Goal: Task Accomplishment & Management: Use online tool/utility

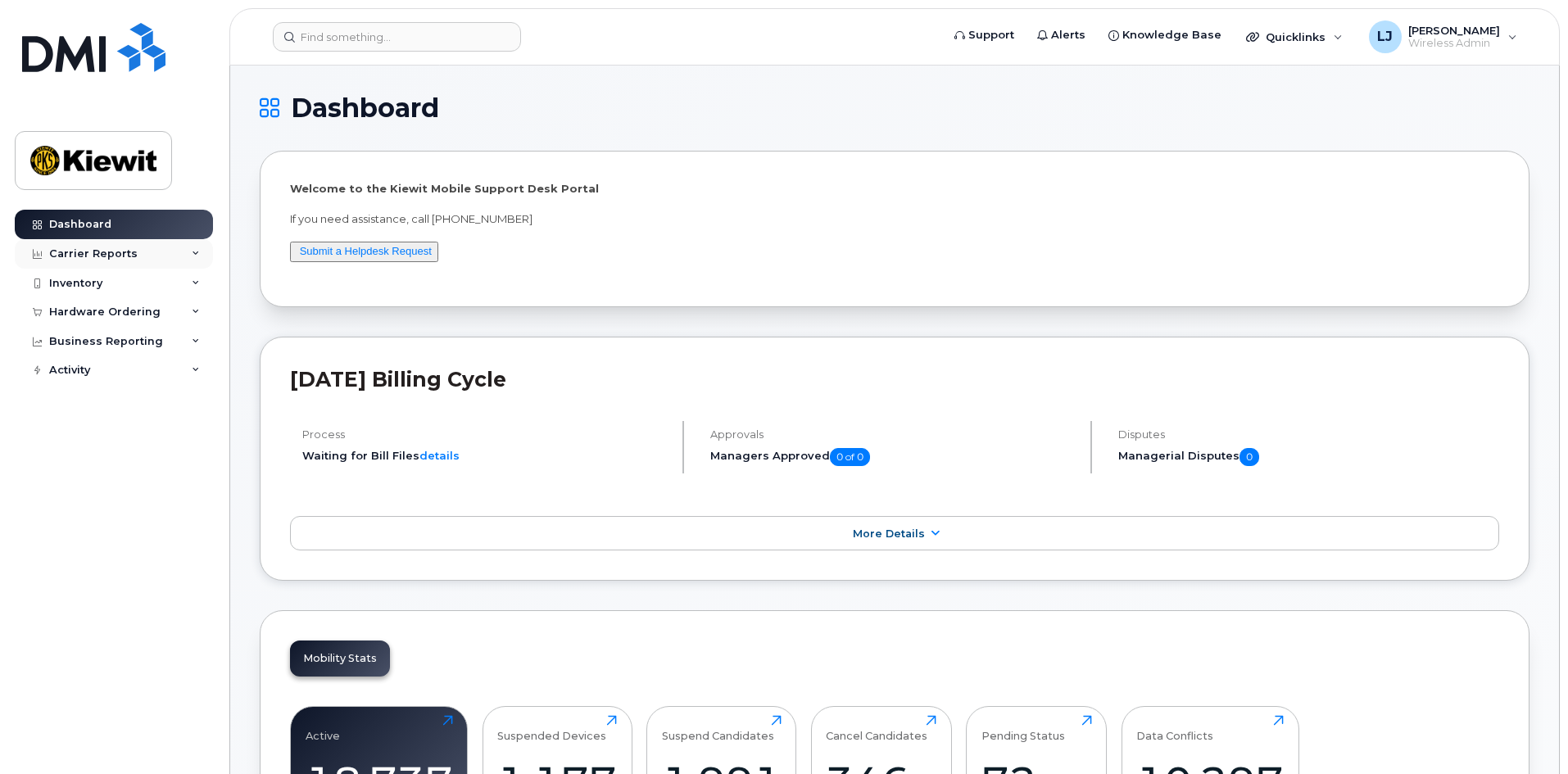
click at [48, 260] on div "Carrier Reports" at bounding box center [114, 254] width 199 height 30
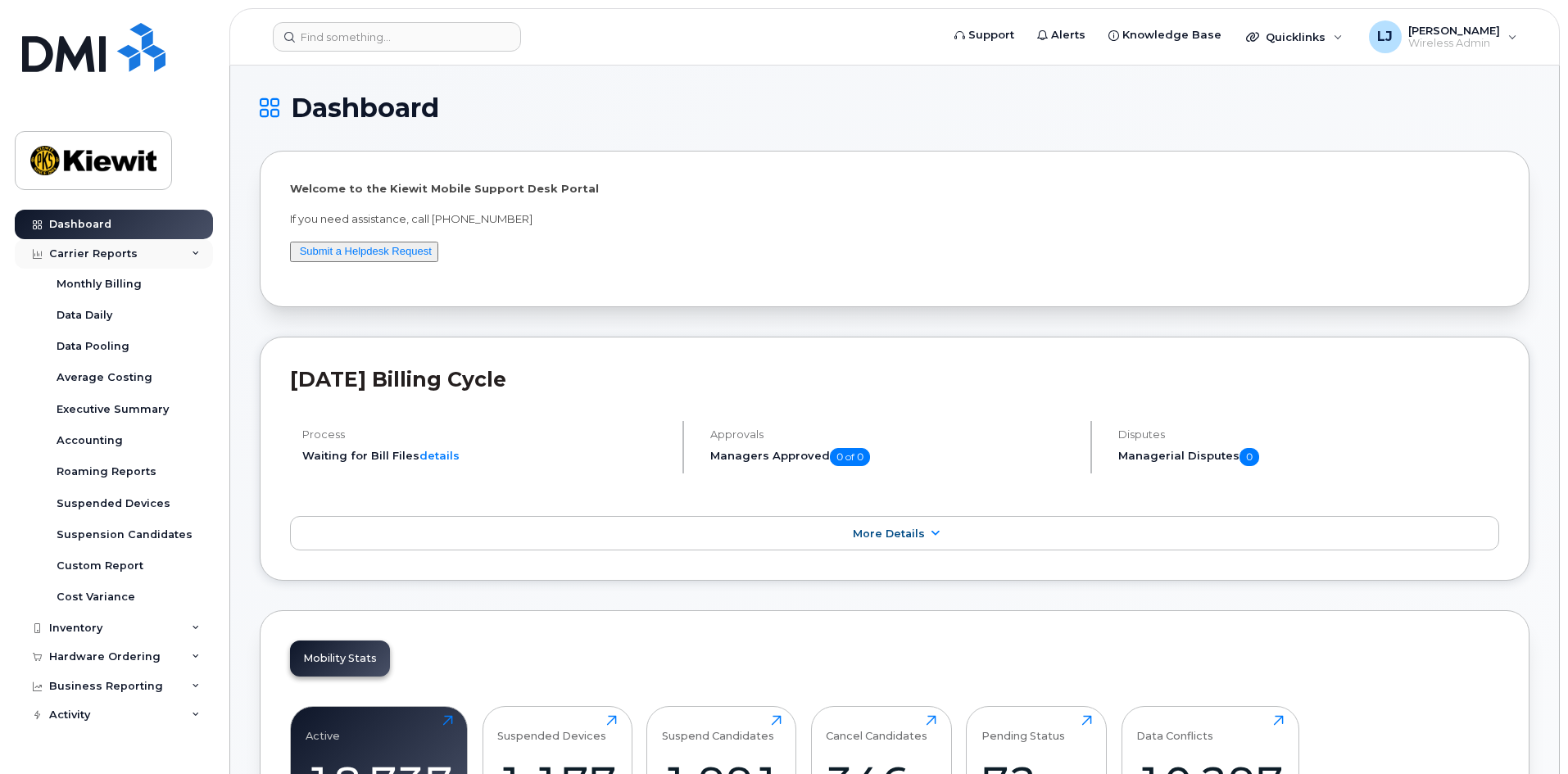
click at [86, 253] on div "Carrier Reports" at bounding box center [93, 254] width 88 height 13
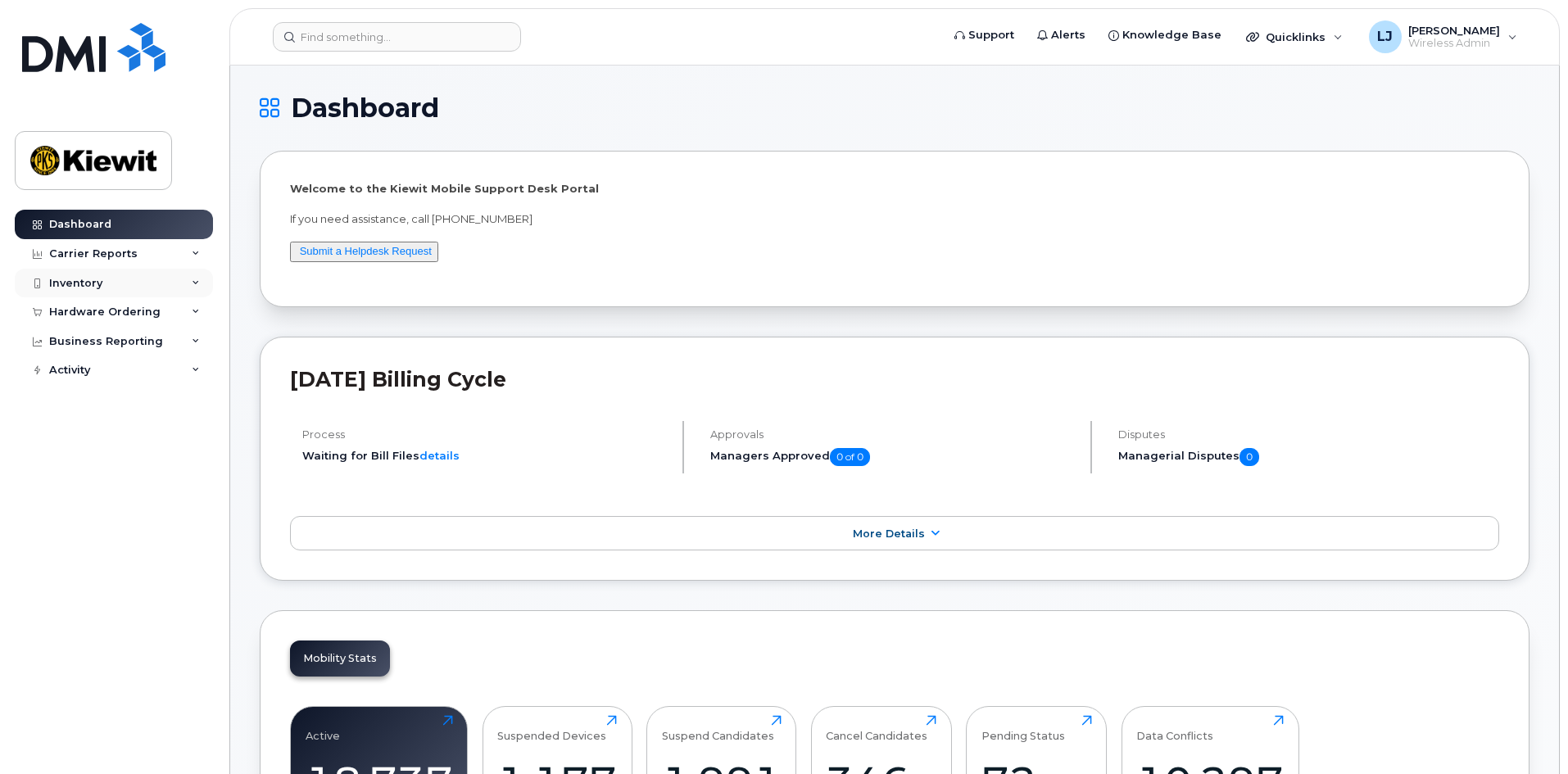
click at [91, 284] on div "Inventory" at bounding box center [76, 284] width 54 height 13
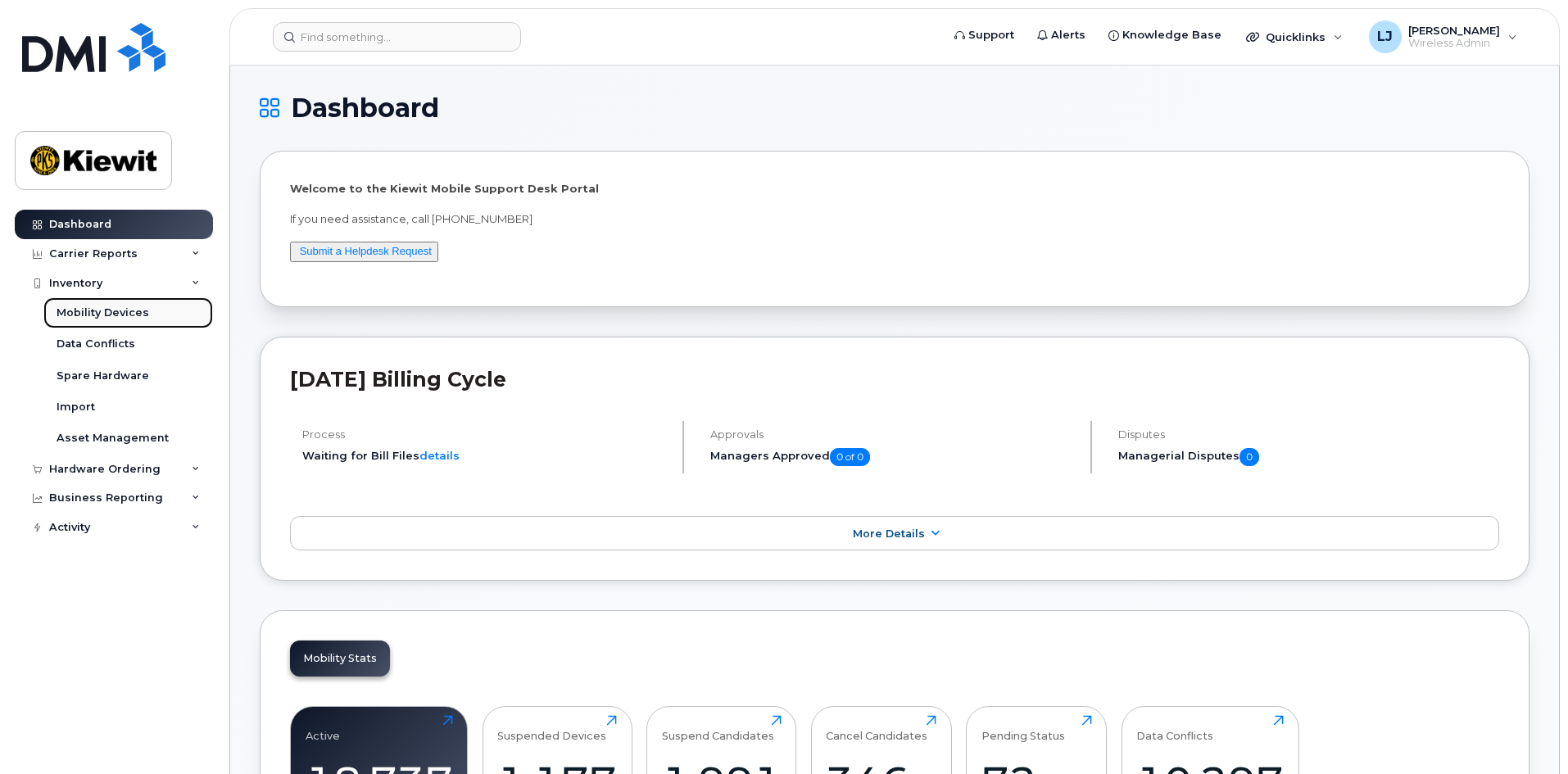
click at [101, 317] on div "Mobility Devices" at bounding box center [103, 313] width 92 height 15
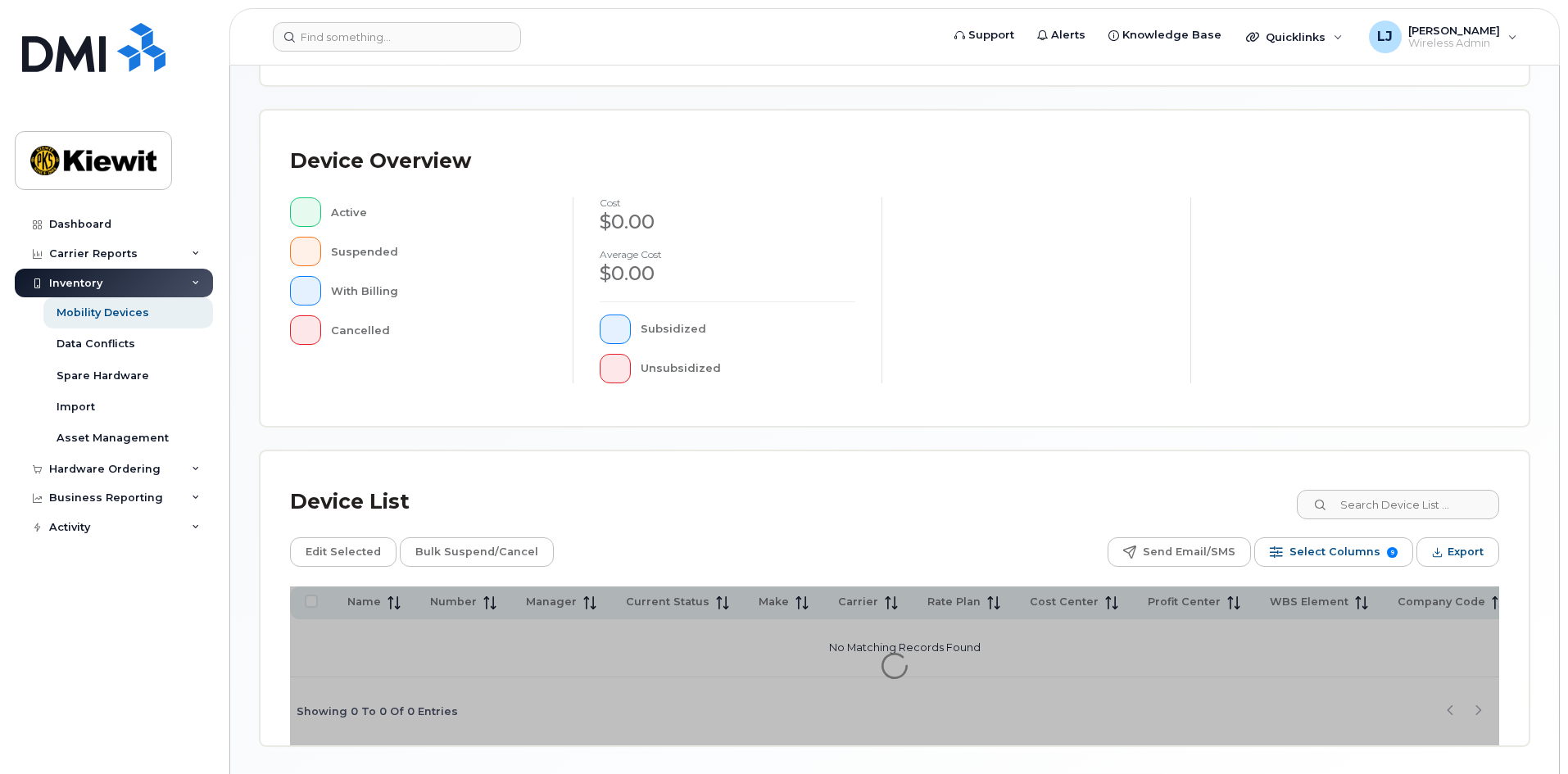
scroll to position [352, 0]
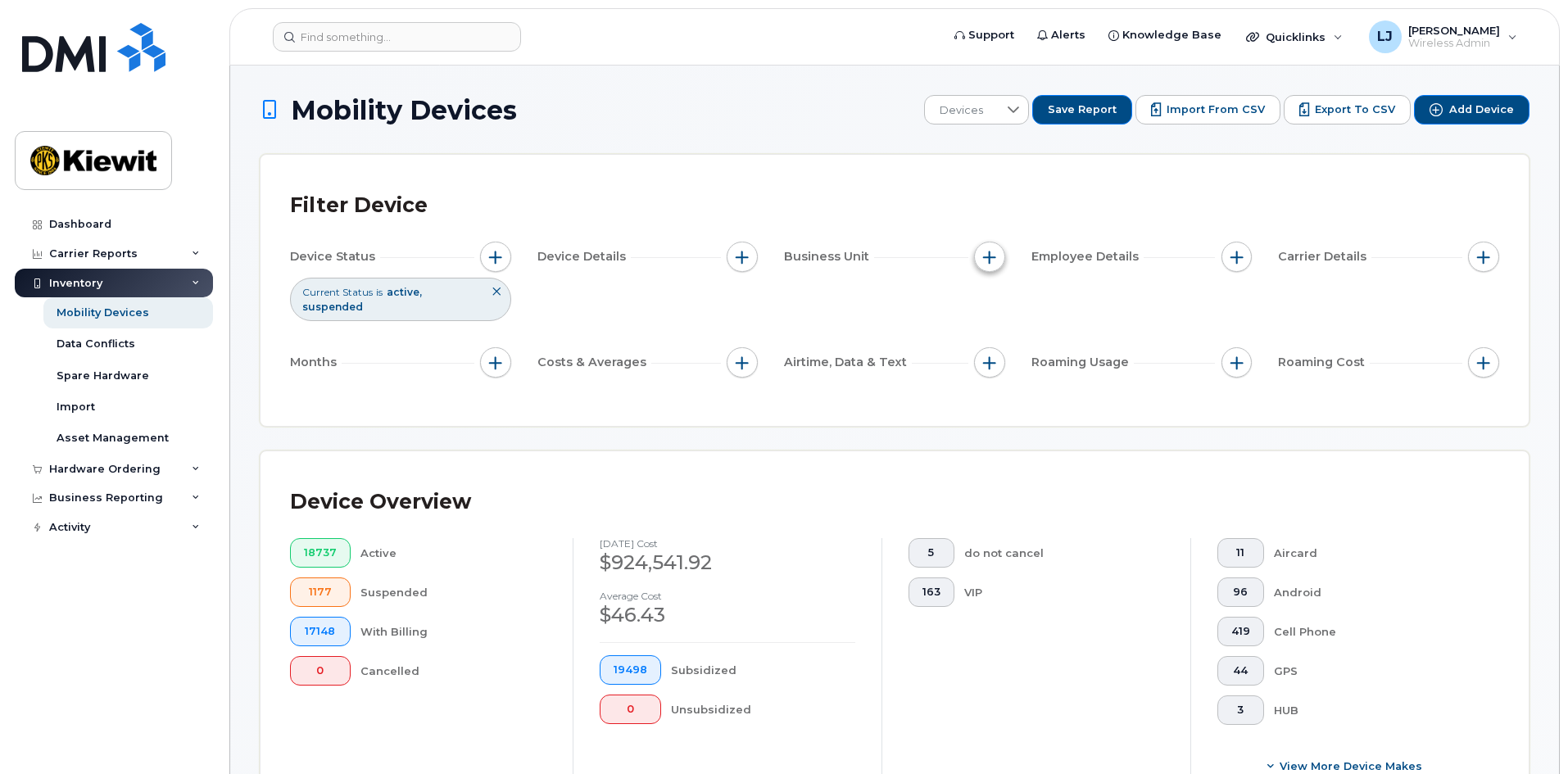
click at [984, 260] on span "button" at bounding box center [990, 257] width 13 height 13
click at [995, 382] on input "WBS Element" at bounding box center [994, 384] width 13 height 13
checkbox input "true"
click at [1081, 413] on span "is" at bounding box center [1083, 415] width 142 height 30
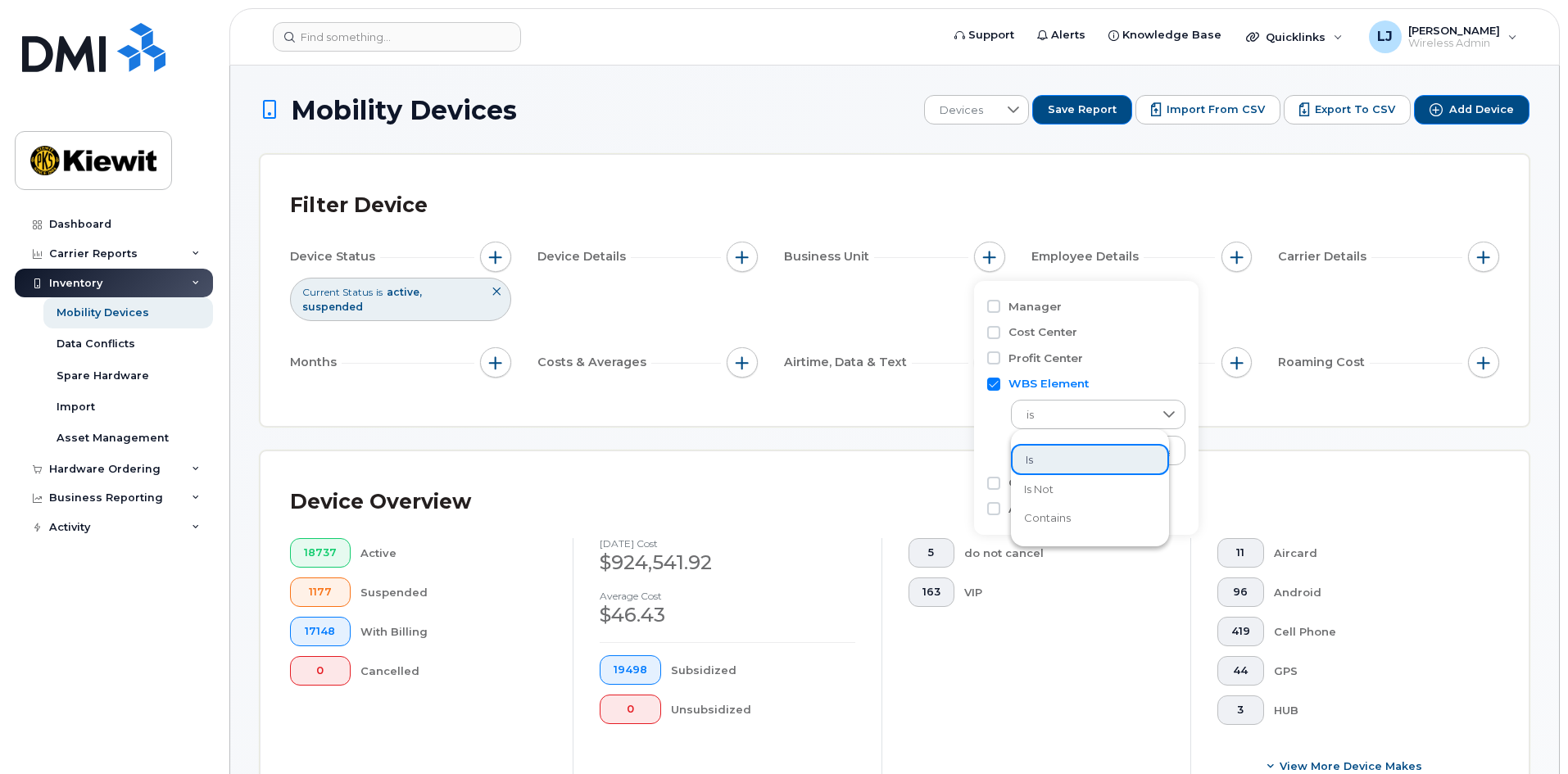
click at [1063, 515] on span "contains" at bounding box center [1047, 518] width 47 height 16
click at [1068, 421] on span "contains" at bounding box center [1083, 416] width 140 height 30
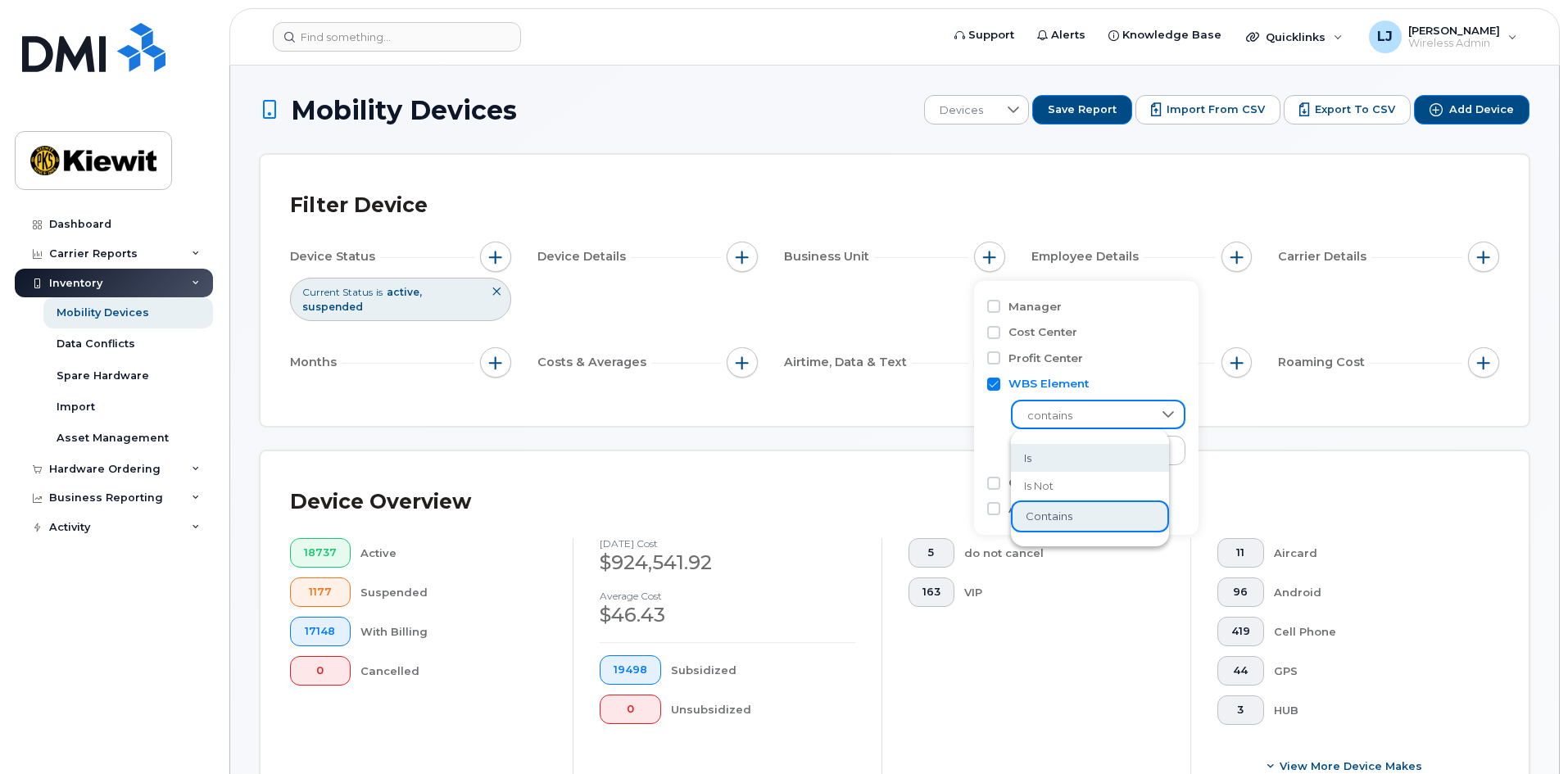
click at [1059, 457] on li "is" at bounding box center [1091, 458] width 158 height 29
click at [1069, 414] on span "is" at bounding box center [1083, 416] width 140 height 30
click at [1056, 511] on span "contains" at bounding box center [1047, 518] width 47 height 16
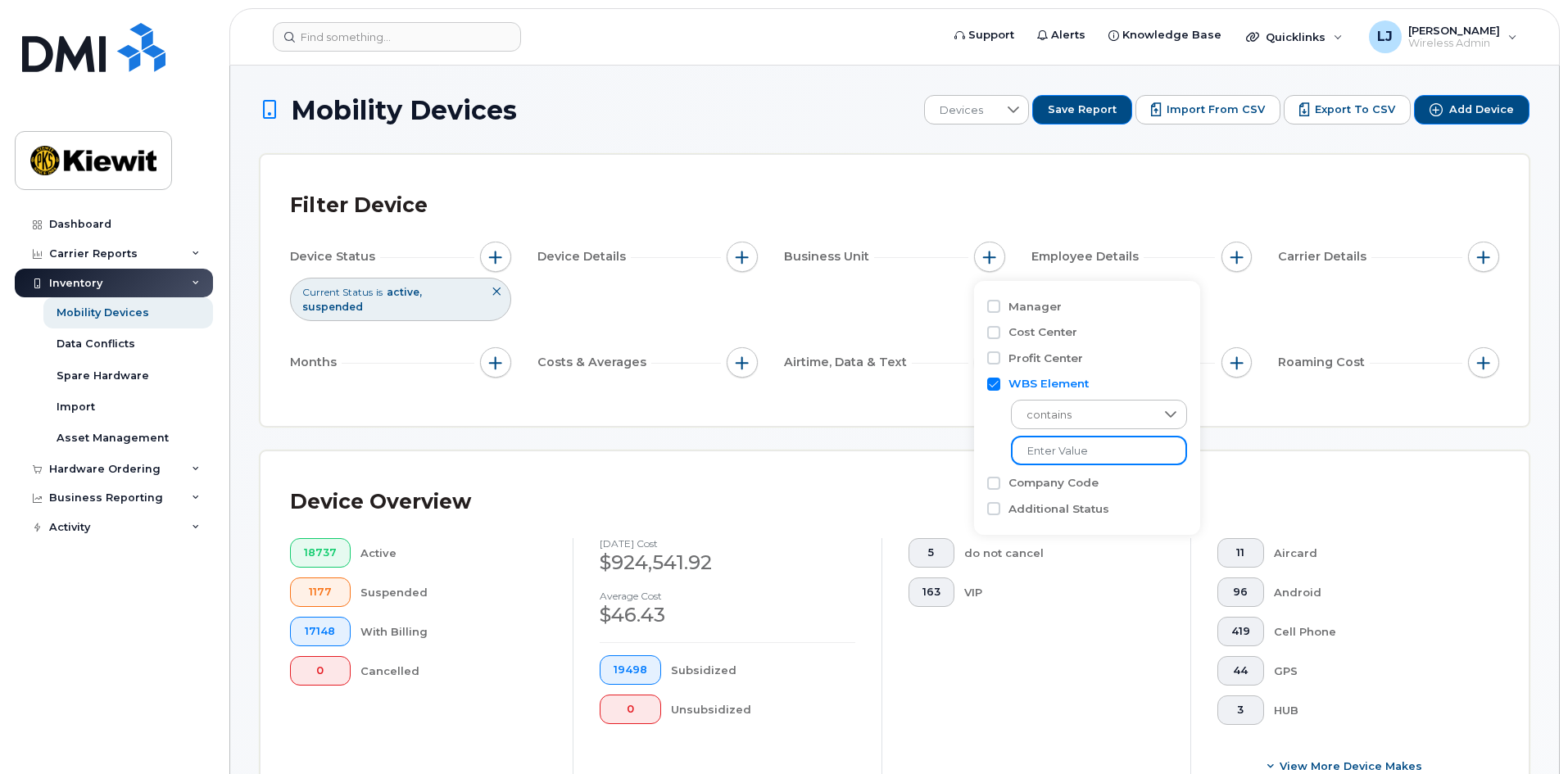
click at [1070, 459] on input "text" at bounding box center [1100, 451] width 176 height 30
type input "110190"
click at [952, 452] on div "Device Overview 18737 Active 1177 Suspended 17148 With Billing 0 Cancelled [DAT…" at bounding box center [894, 637] width 1269 height 372
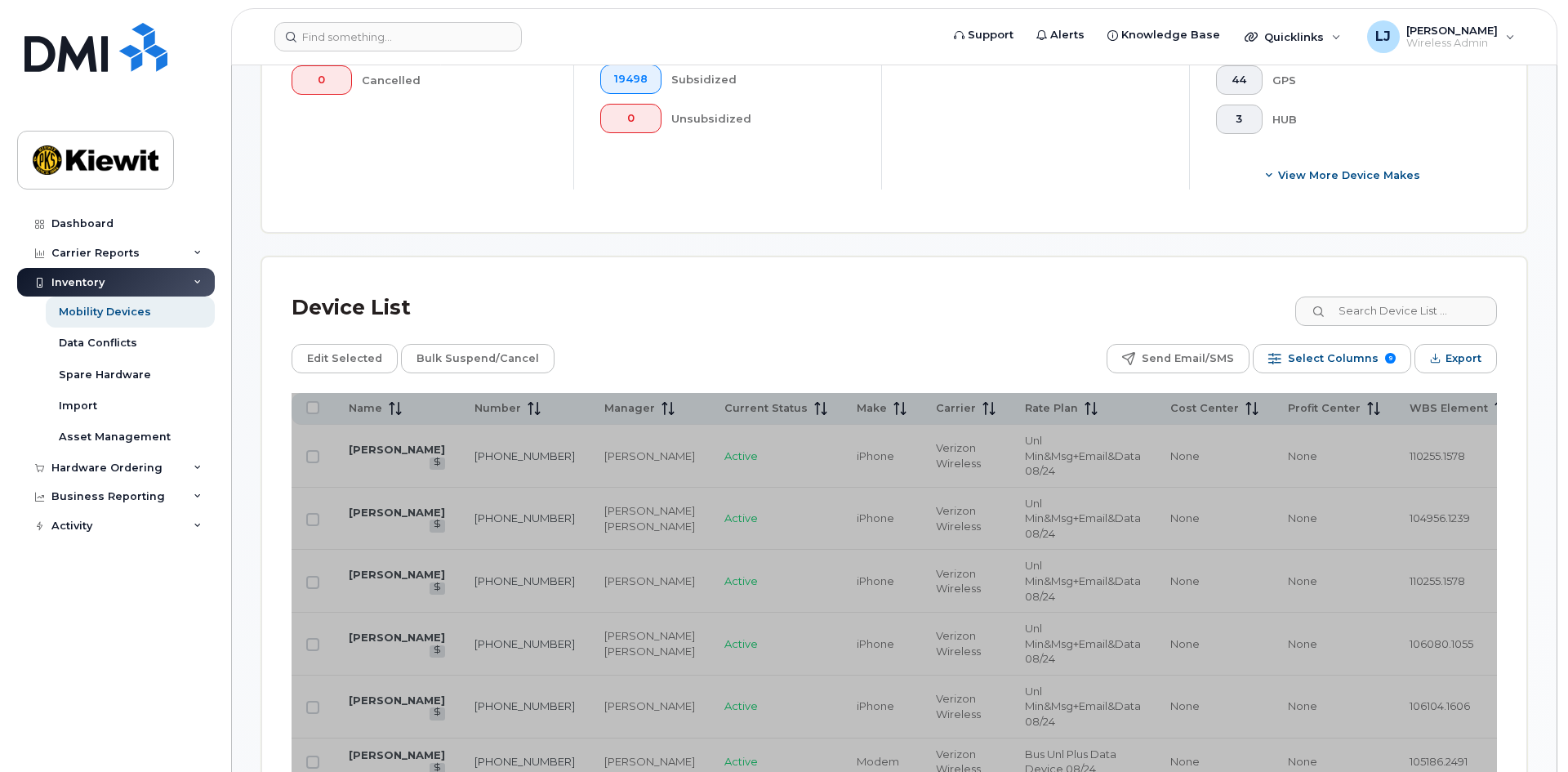
scroll to position [736, 0]
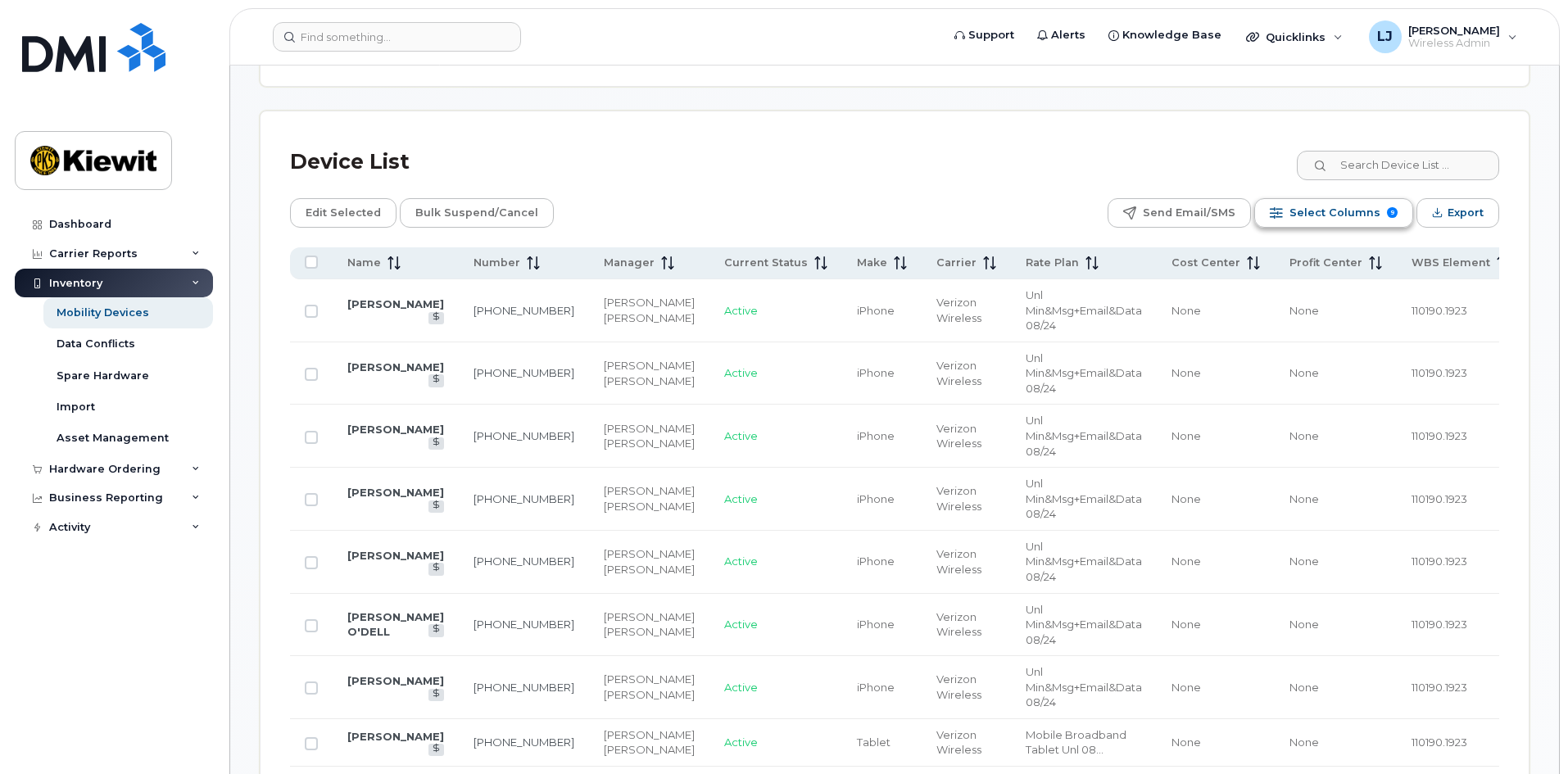
click at [1350, 208] on span "Select Columns" at bounding box center [1336, 213] width 91 height 25
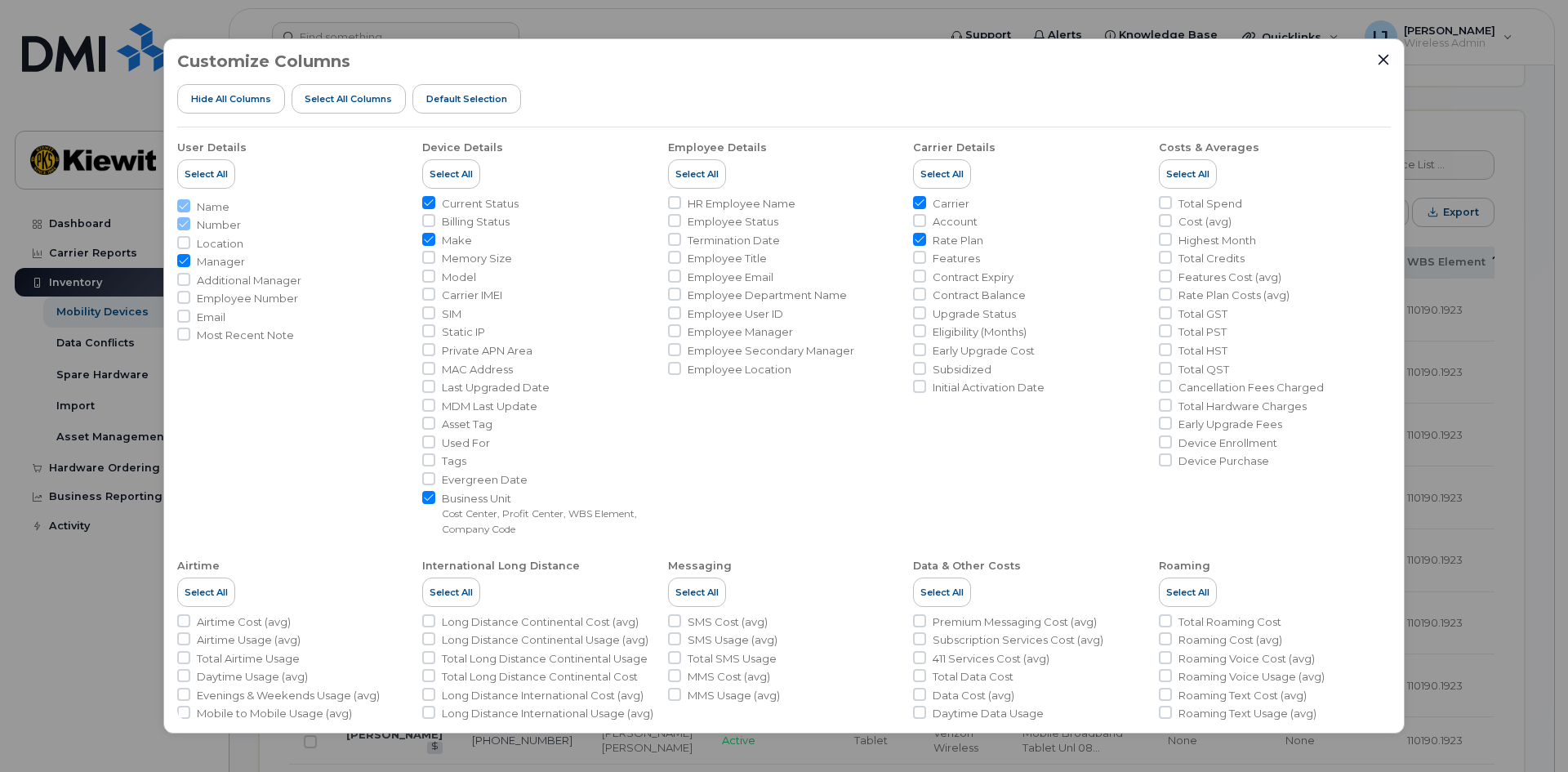
click at [180, 260] on input "Manager" at bounding box center [184, 261] width 13 height 13
checkbox input "false"
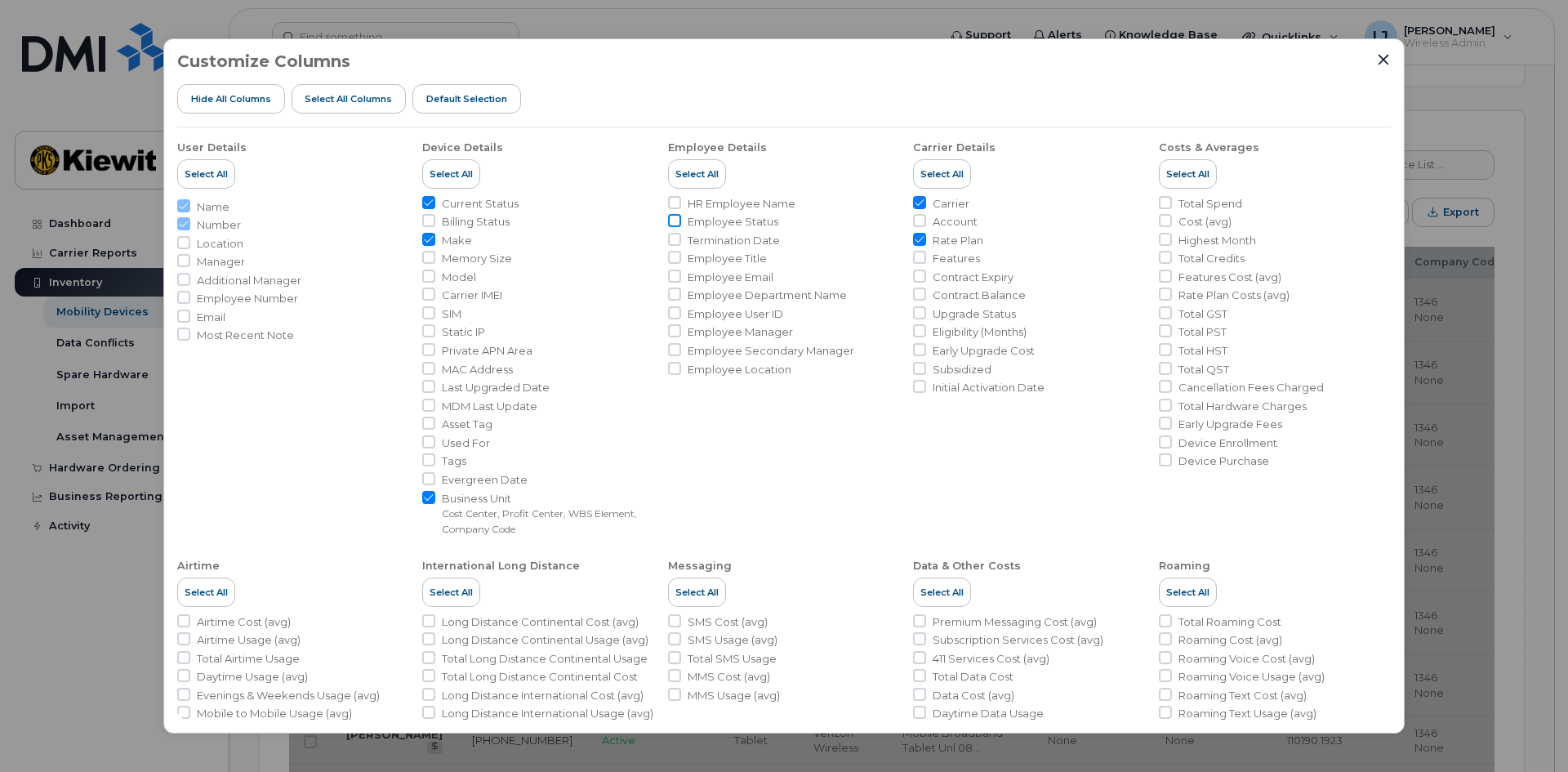
click at [676, 224] on input "Employee Status" at bounding box center [675, 220] width 13 height 13
checkbox input "true"
click at [671, 242] on input "Termination Date" at bounding box center [675, 239] width 13 height 13
checkbox input "true"
click at [668, 297] on input "Employee Department Name" at bounding box center [675, 294] width 13 height 13
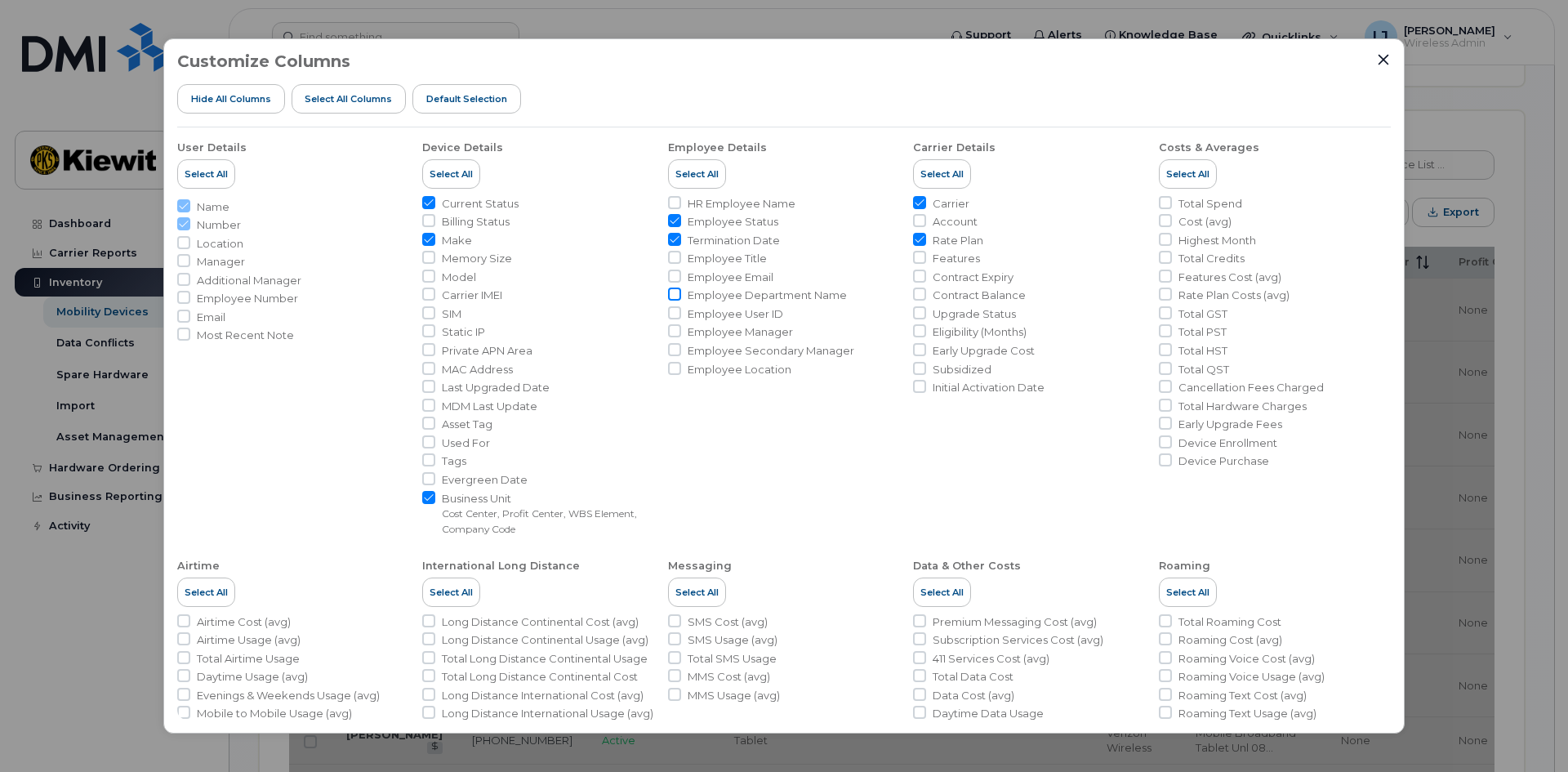
checkbox input "true"
click at [916, 385] on input "Initial Activation Date" at bounding box center [920, 386] width 13 height 13
checkbox input "true"
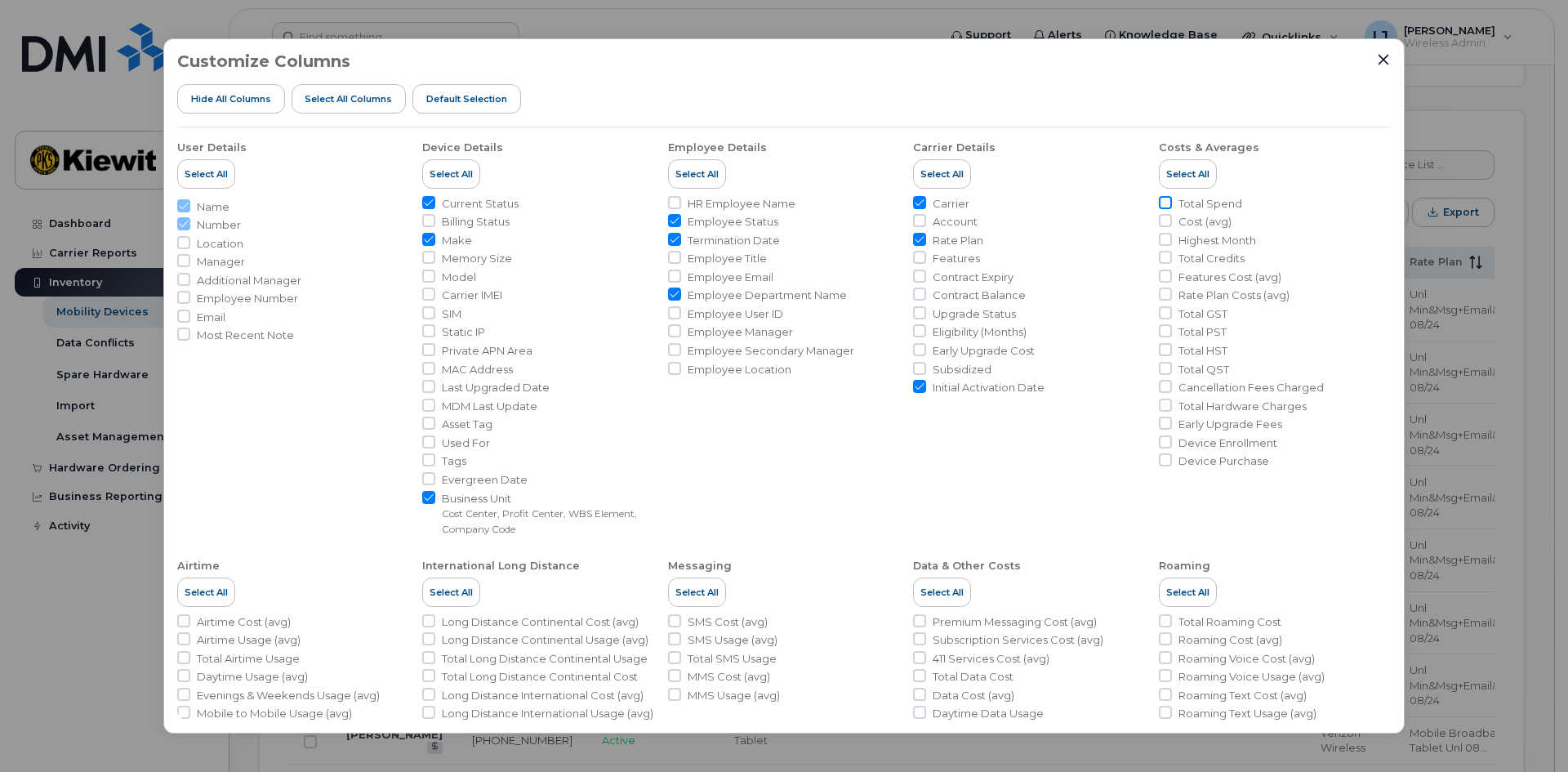
click at [1162, 201] on input "Total Spend" at bounding box center [1165, 203] width 13 height 13
checkbox input "true"
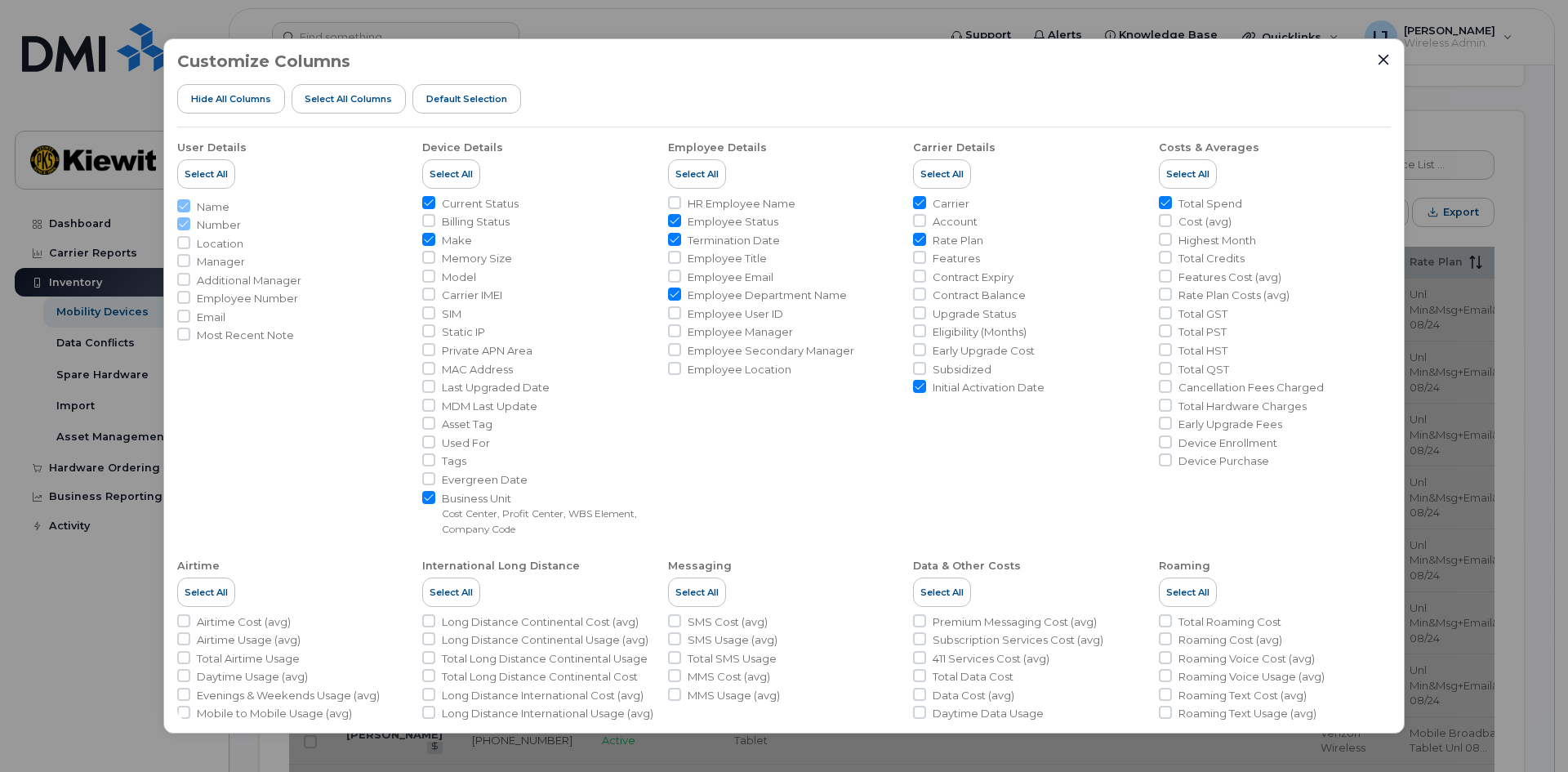
click at [1168, 462] on li "Device Purchase" at bounding box center [1275, 461] width 232 height 16
click at [1160, 463] on input "Device Purchase" at bounding box center [1165, 460] width 13 height 13
checkbox input "true"
click at [1164, 390] on input "Cancellation Fees Charged" at bounding box center [1165, 386] width 13 height 13
checkbox input "true"
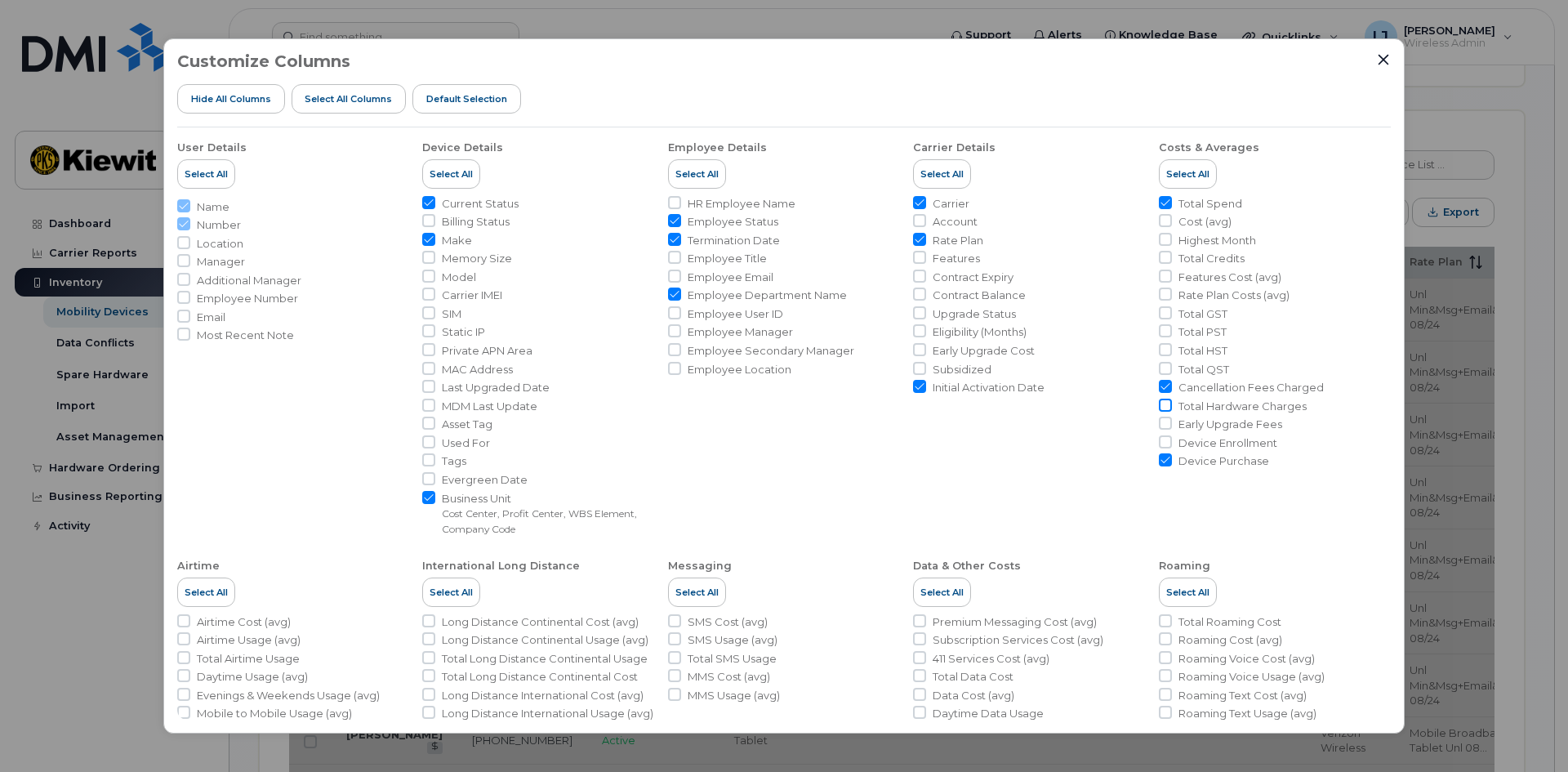
click at [1161, 407] on input "Total Hardware Charges" at bounding box center [1165, 405] width 13 height 13
checkbox input "true"
click at [1162, 426] on input "Early Upgrade Fees" at bounding box center [1165, 423] width 13 height 13
checkbox input "true"
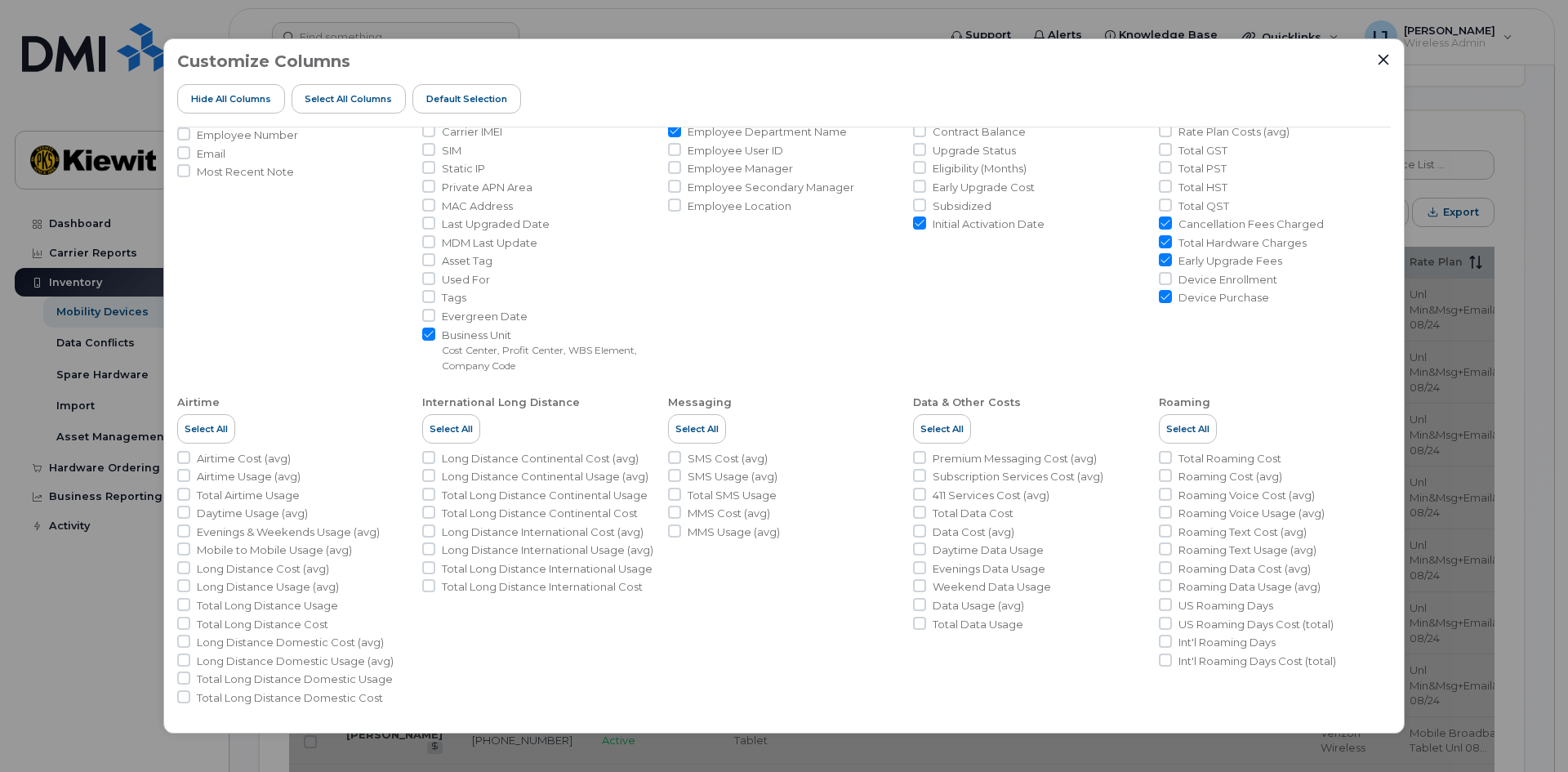
scroll to position [169, 0]
drag, startPoint x: 1164, startPoint y: 454, endPoint x: 1176, endPoint y: 417, distance: 38.9
click at [1164, 454] on input "Total Roaming Cost" at bounding box center [1165, 452] width 13 height 13
checkbox input "true"
click at [918, 618] on input "Total Data Usage" at bounding box center [920, 617] width 13 height 13
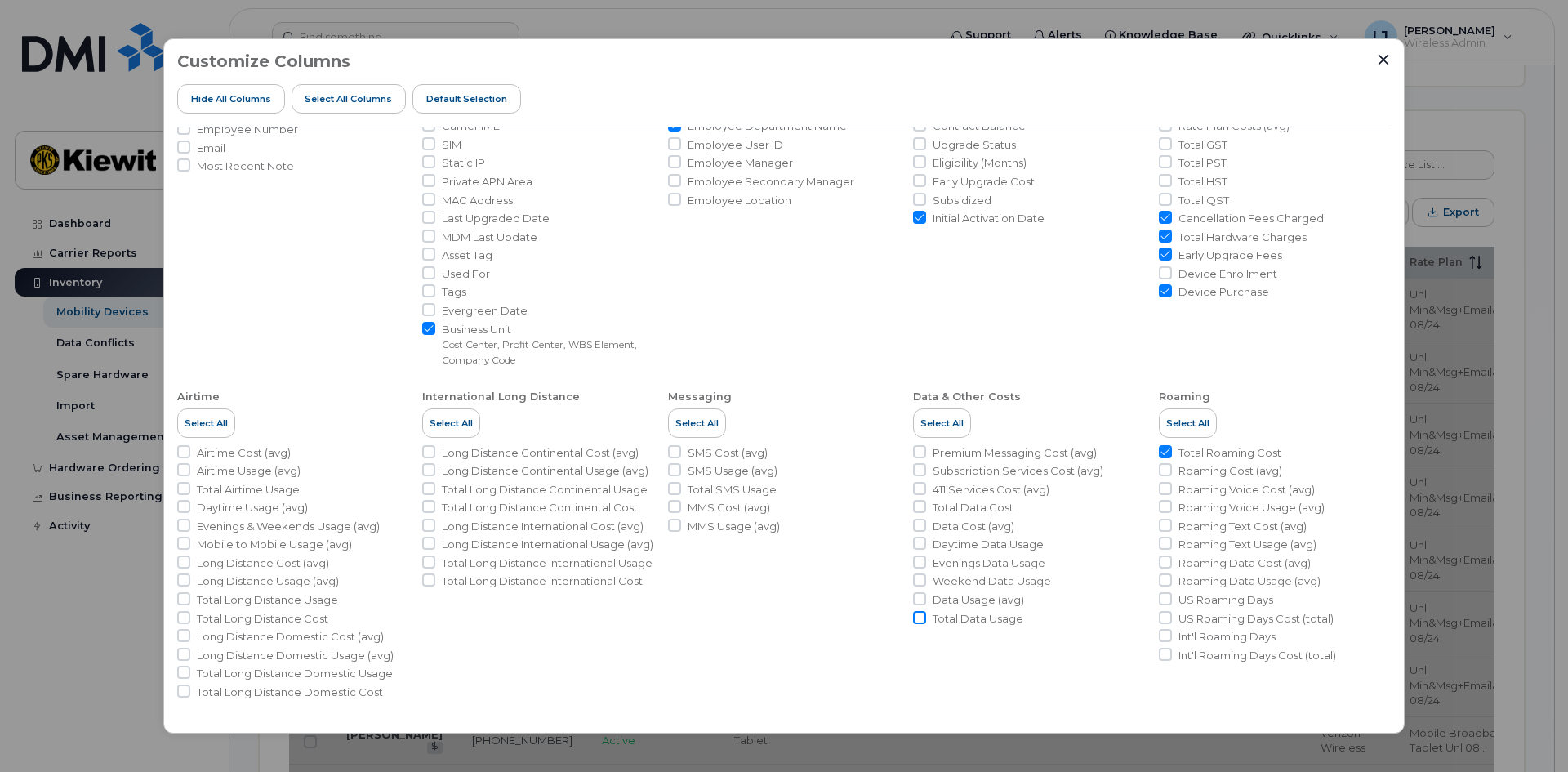
checkbox input "true"
click at [425, 587] on input "Total Long Distance International Cost" at bounding box center [429, 580] width 13 height 13
checkbox input "true"
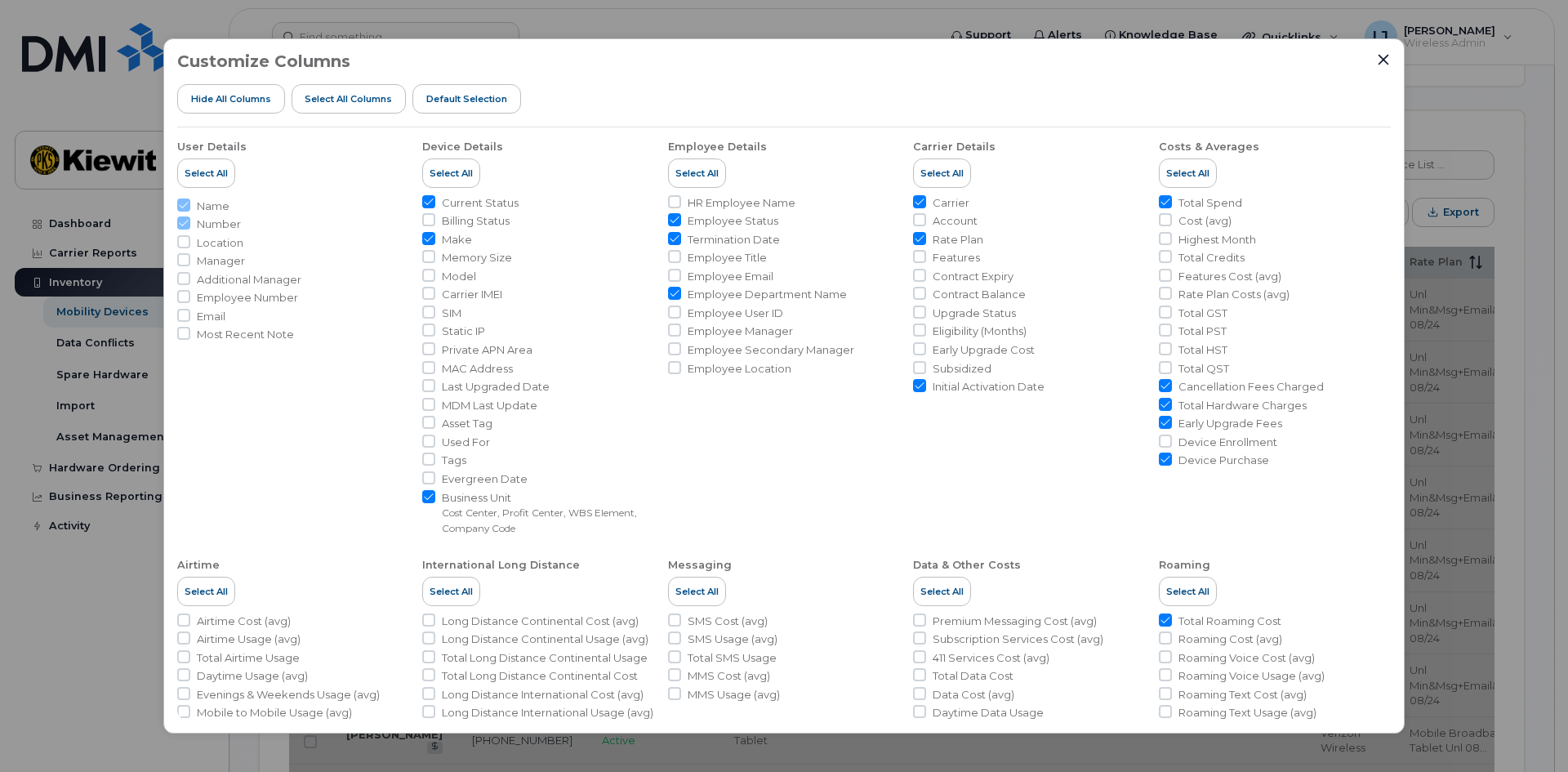
scroll to position [0, 0]
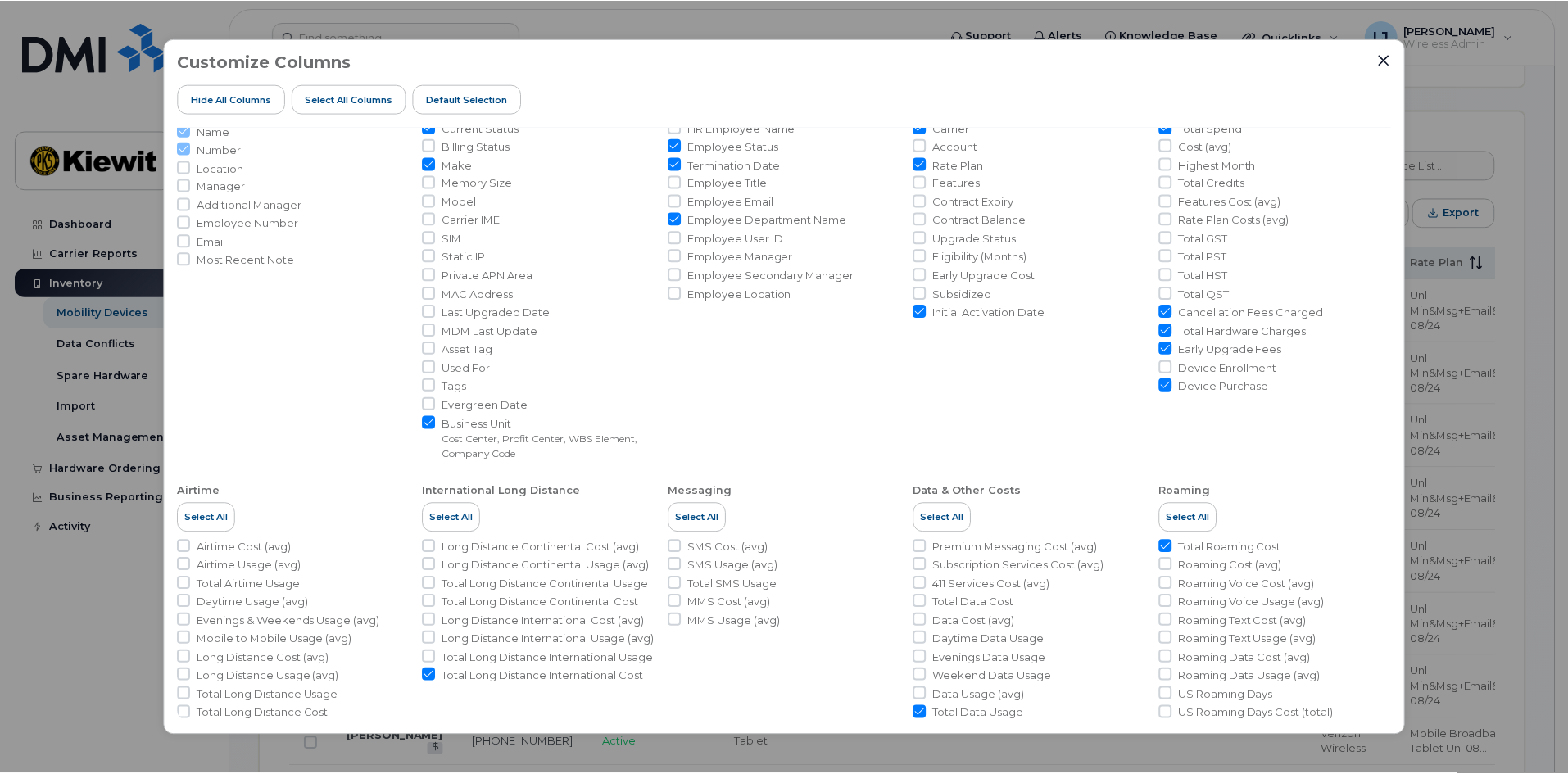
scroll to position [170, 0]
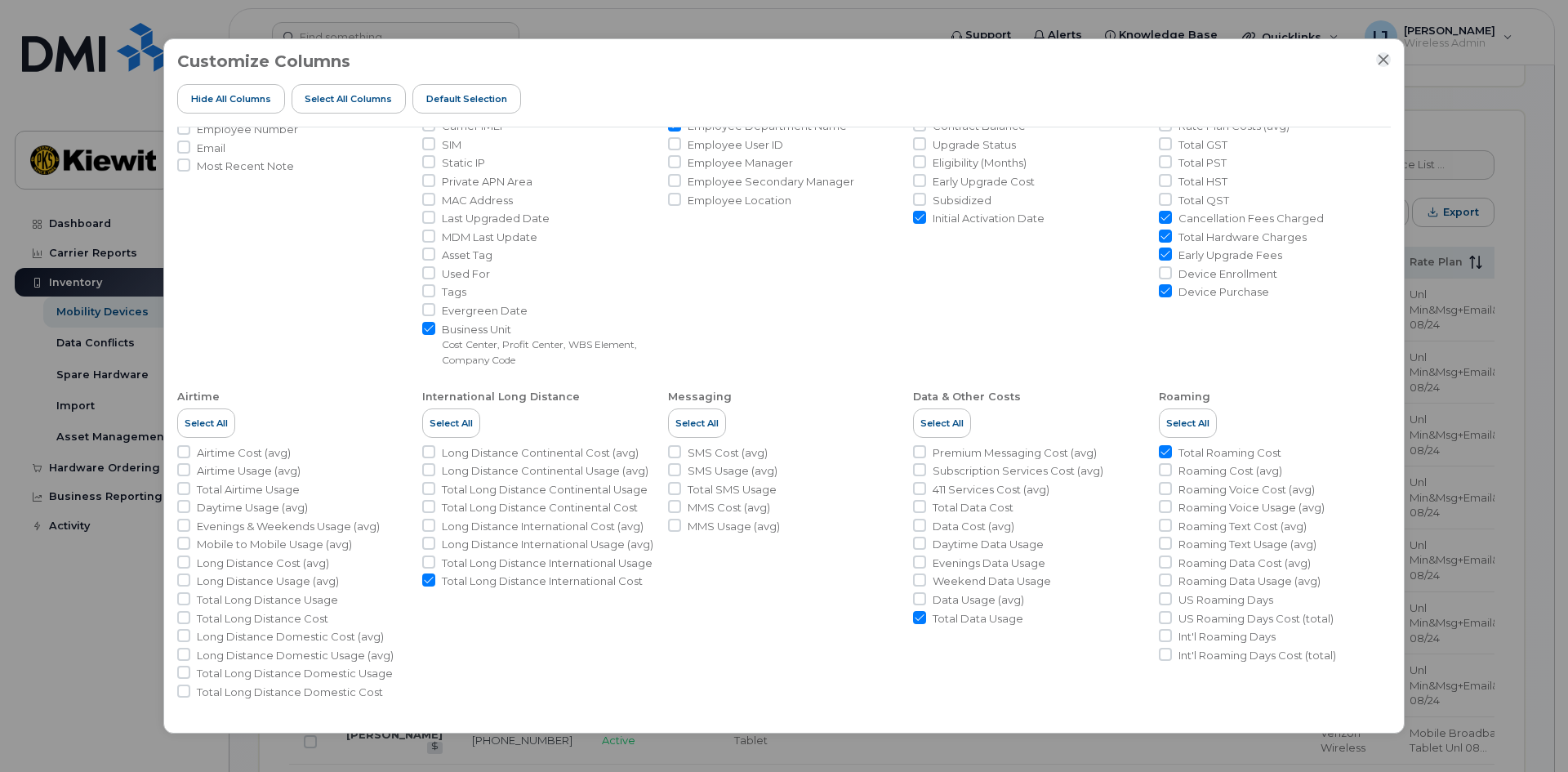
click at [1390, 55] on icon "Close" at bounding box center [1384, 60] width 13 height 13
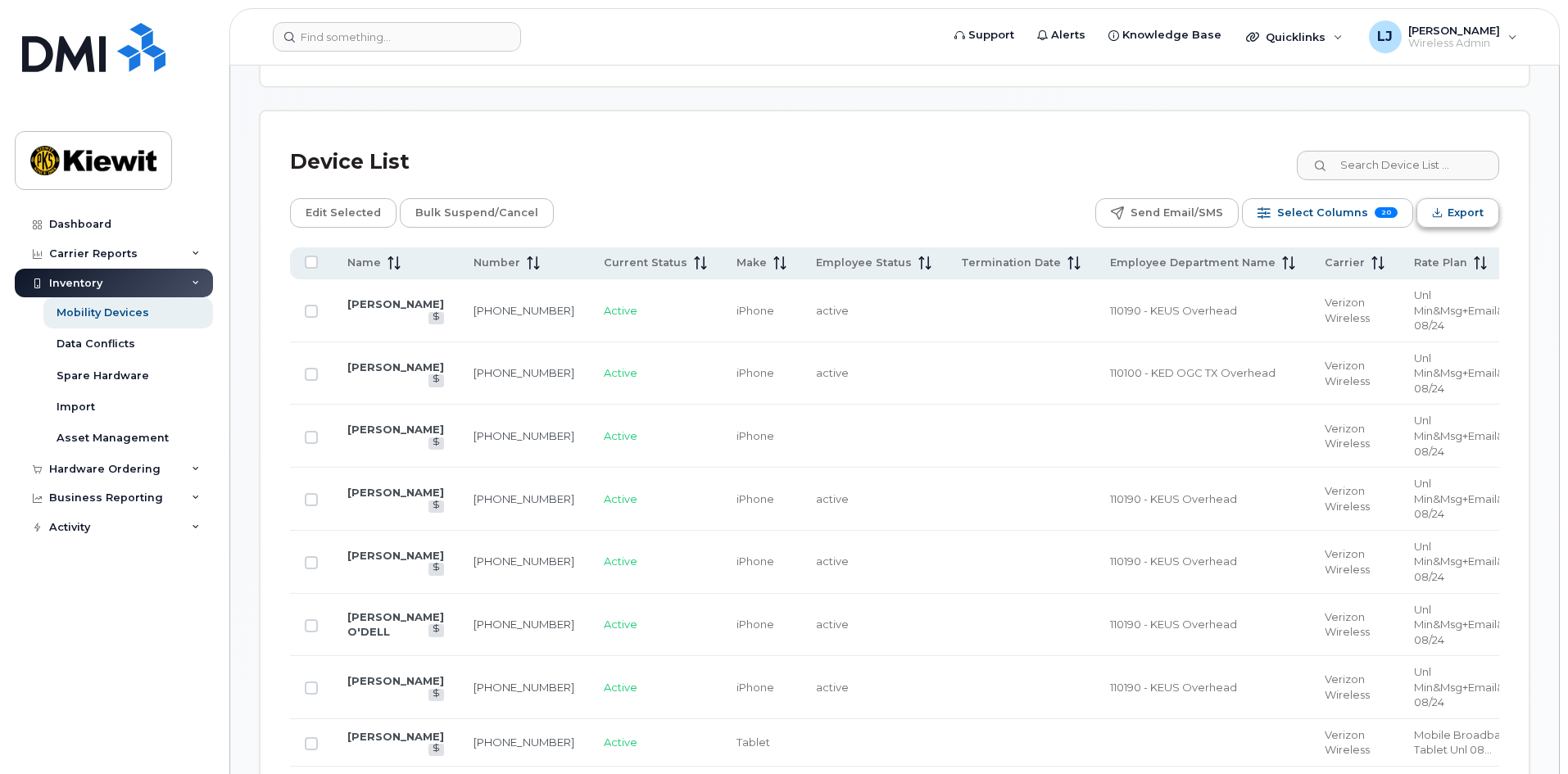
click at [1448, 199] on button "Export" at bounding box center [1458, 213] width 82 height 30
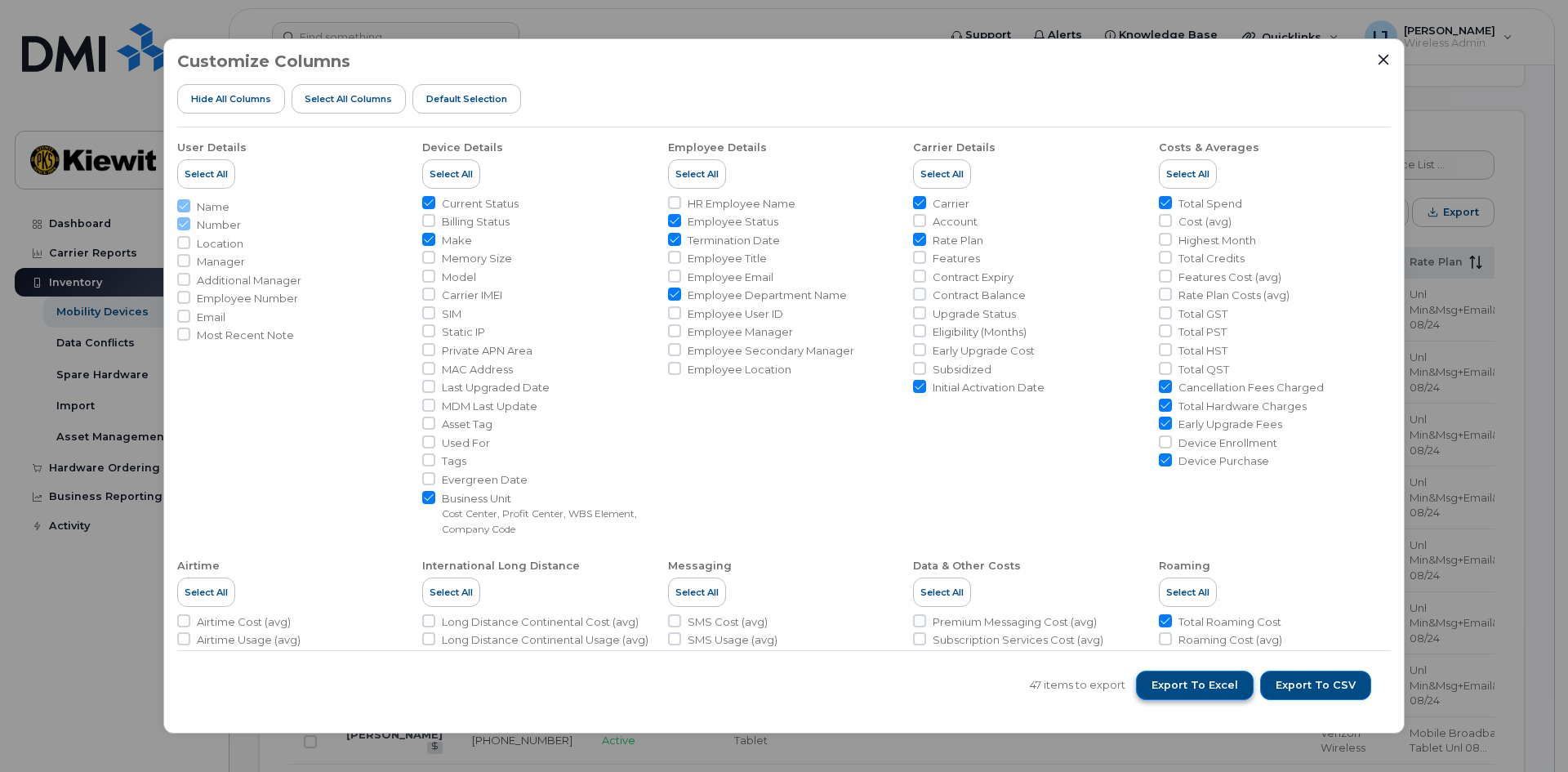
click at [1197, 685] on span "Export to Excel" at bounding box center [1195, 686] width 86 height 15
click at [1378, 56] on icon "Close" at bounding box center [1384, 60] width 13 height 13
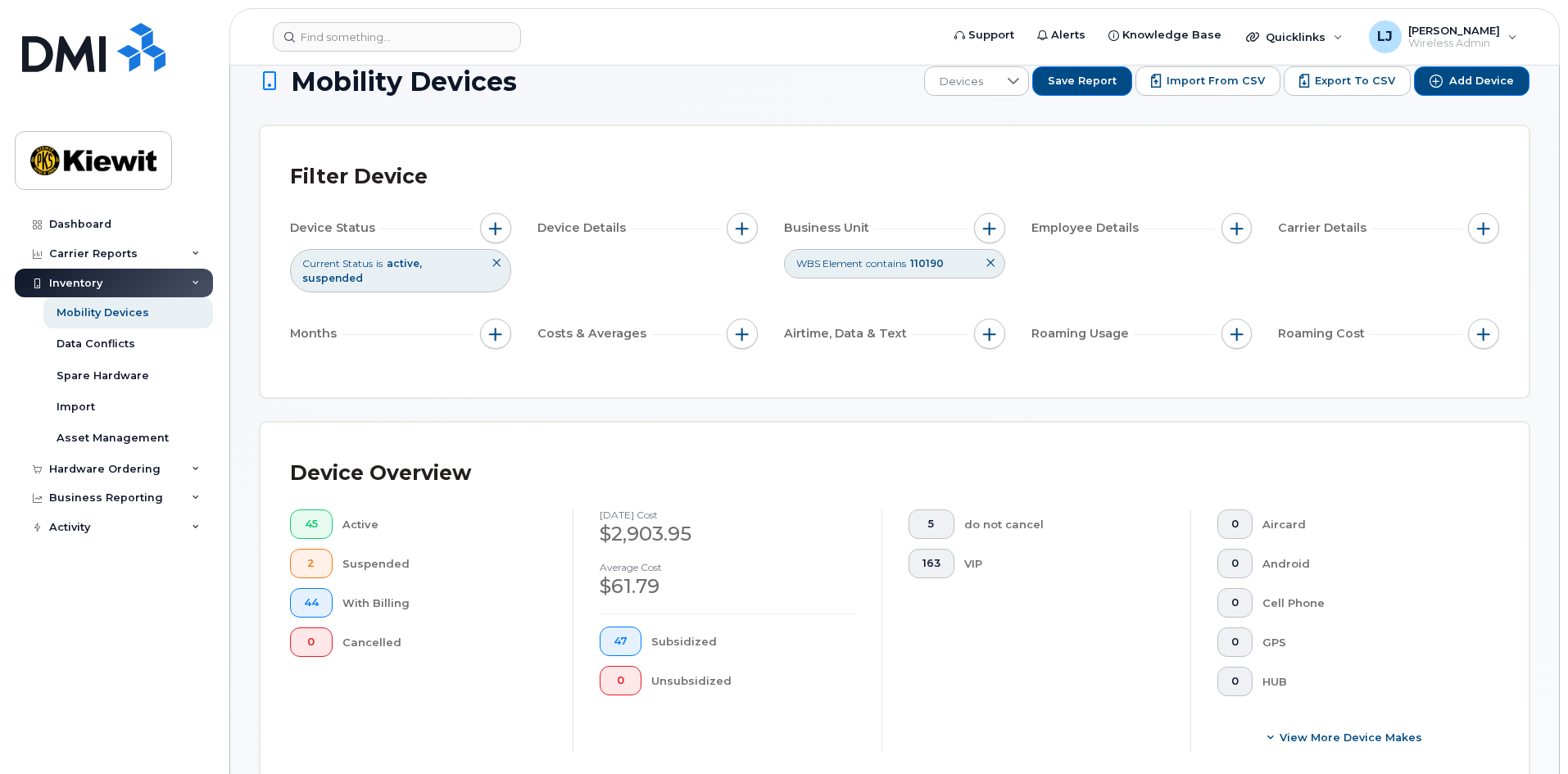
scroll to position [0, 0]
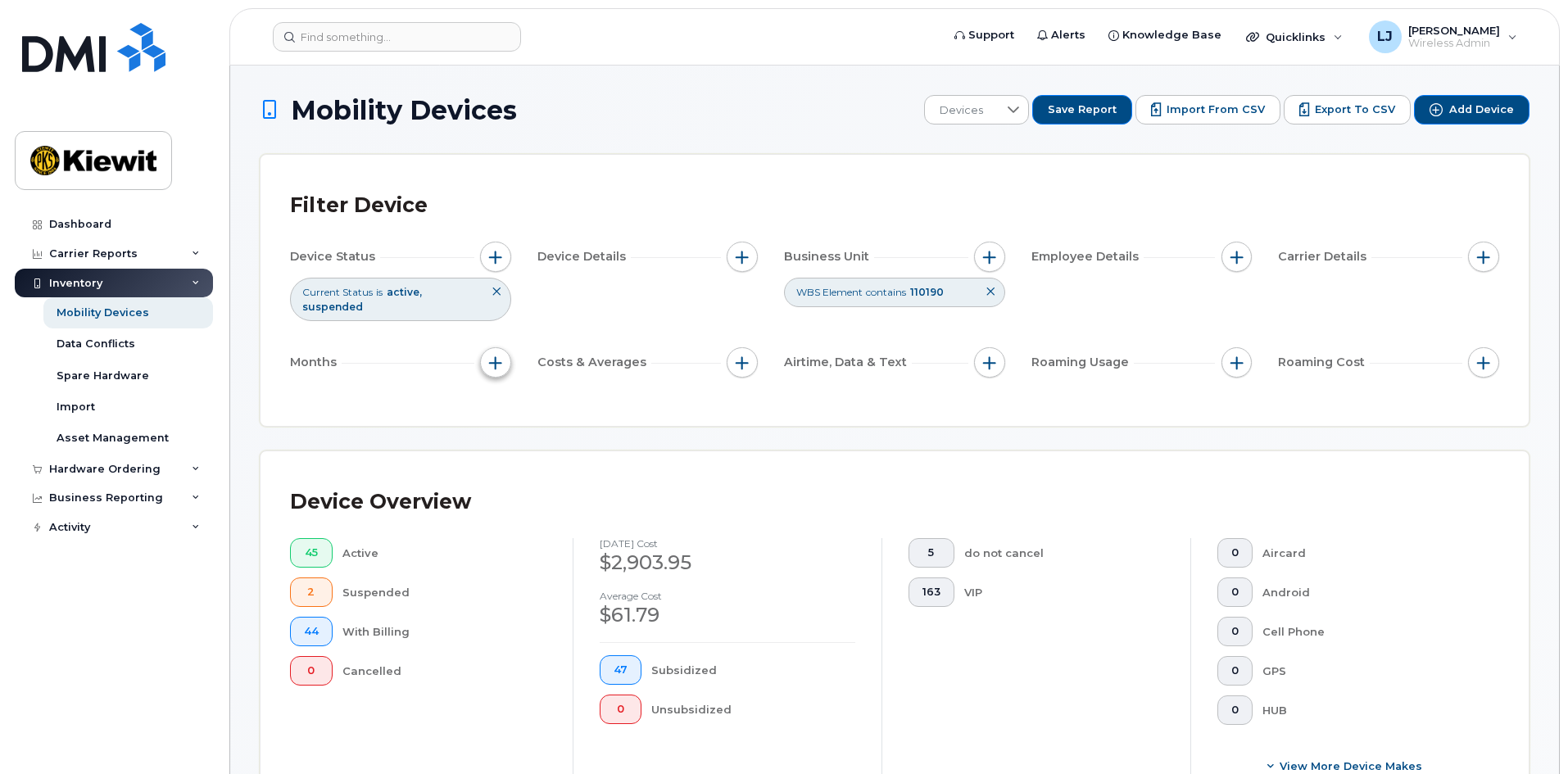
click at [507, 351] on button "button" at bounding box center [495, 363] width 31 height 31
click at [504, 401] on input "Billing Cycle" at bounding box center [500, 398] width 13 height 13
checkbox input "true"
click at [570, 467] on icon at bounding box center [570, 466] width 12 height 7
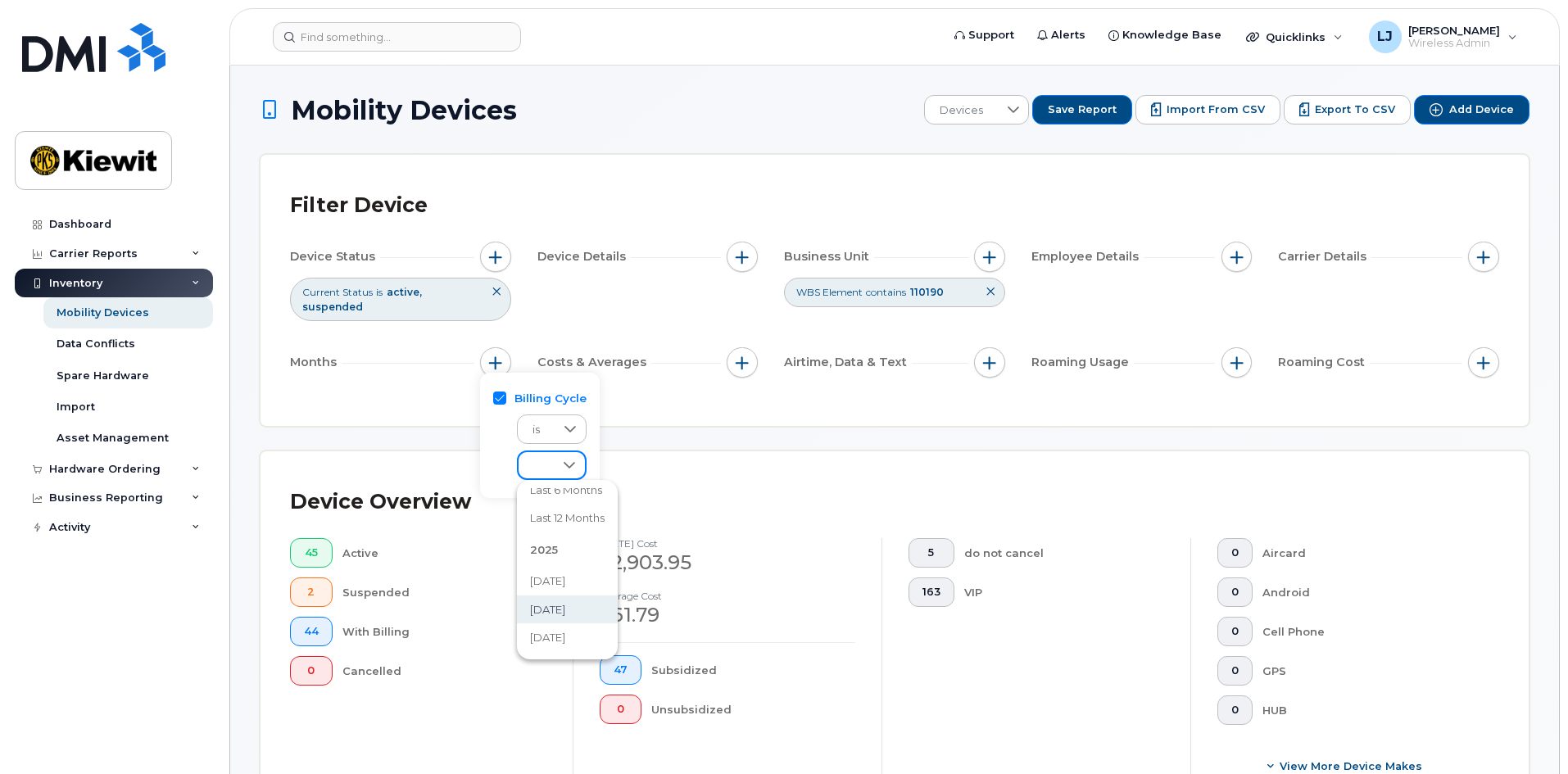
click at [581, 615] on li "[DATE]" at bounding box center [567, 610] width 101 height 29
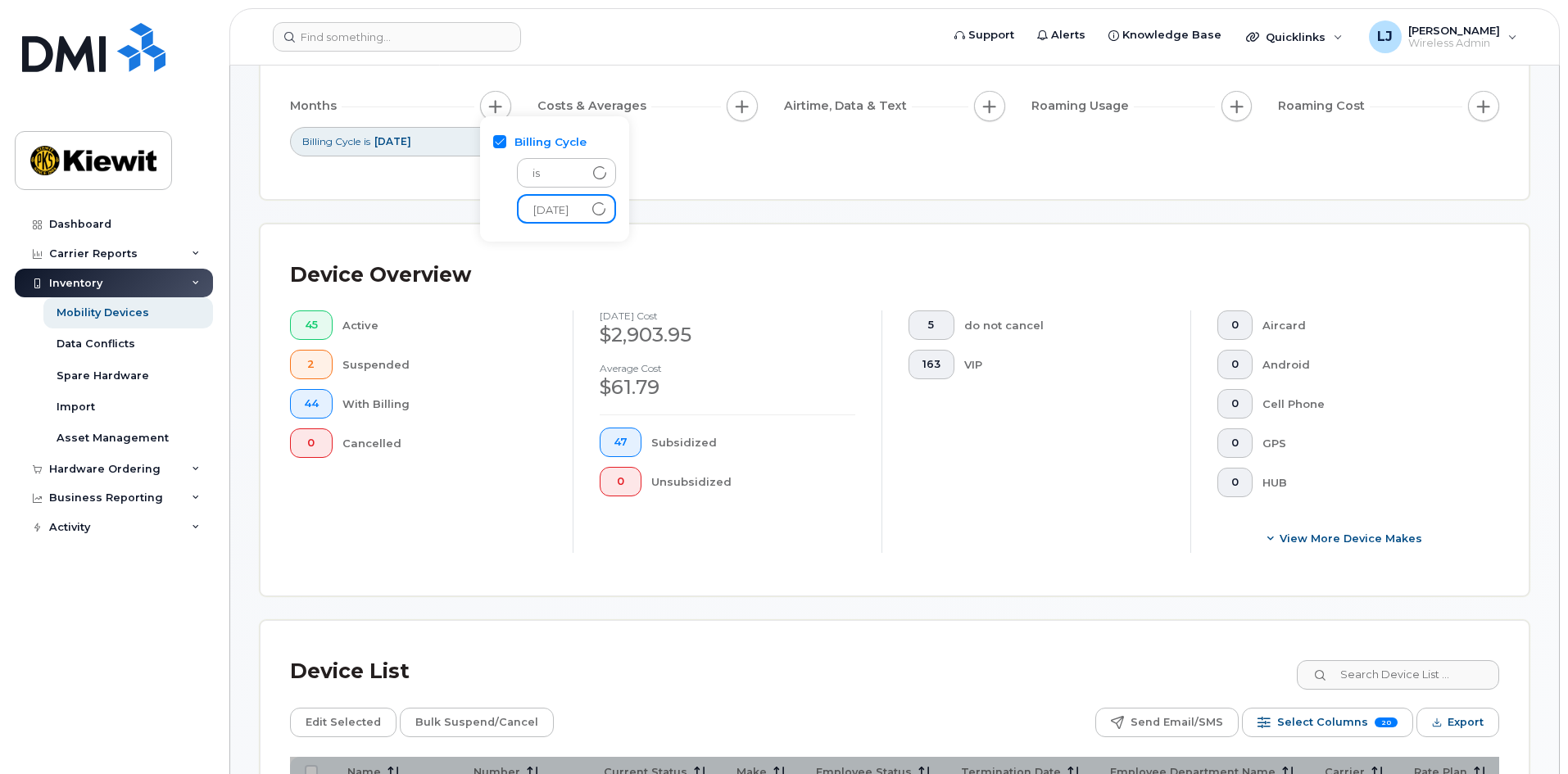
scroll to position [246, 0]
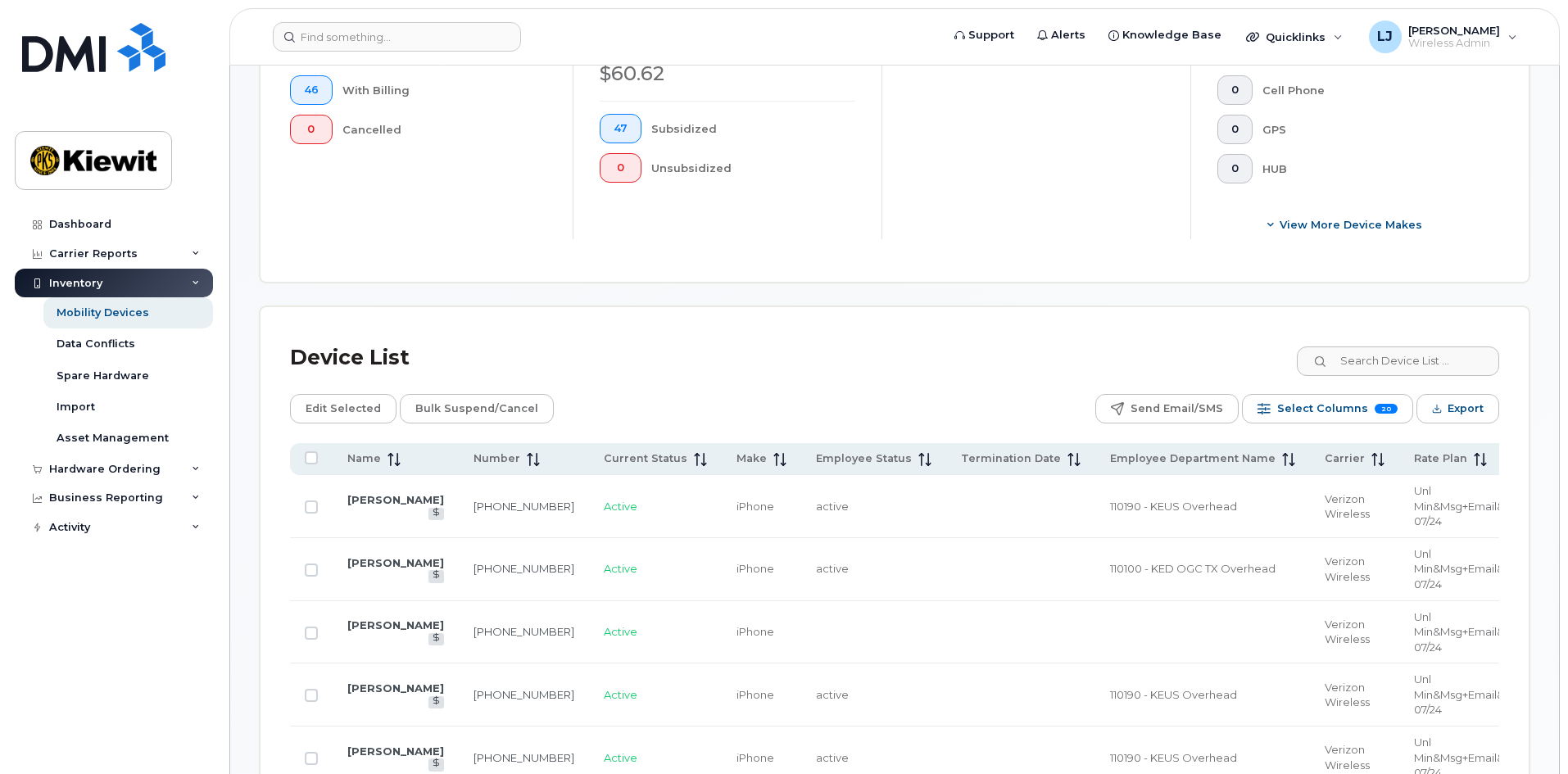
scroll to position [655, 0]
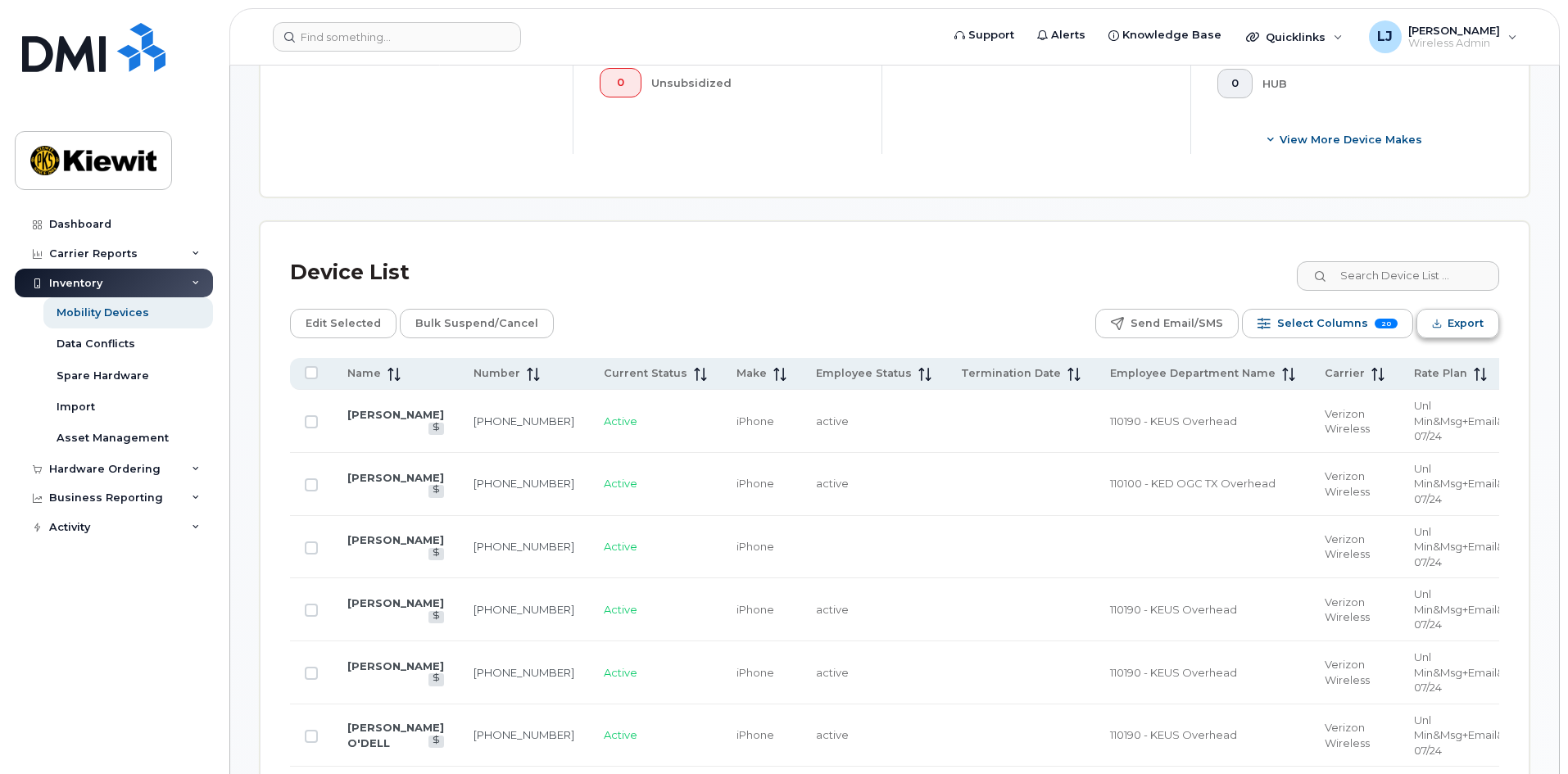
click at [1444, 311] on button "Export" at bounding box center [1458, 324] width 82 height 30
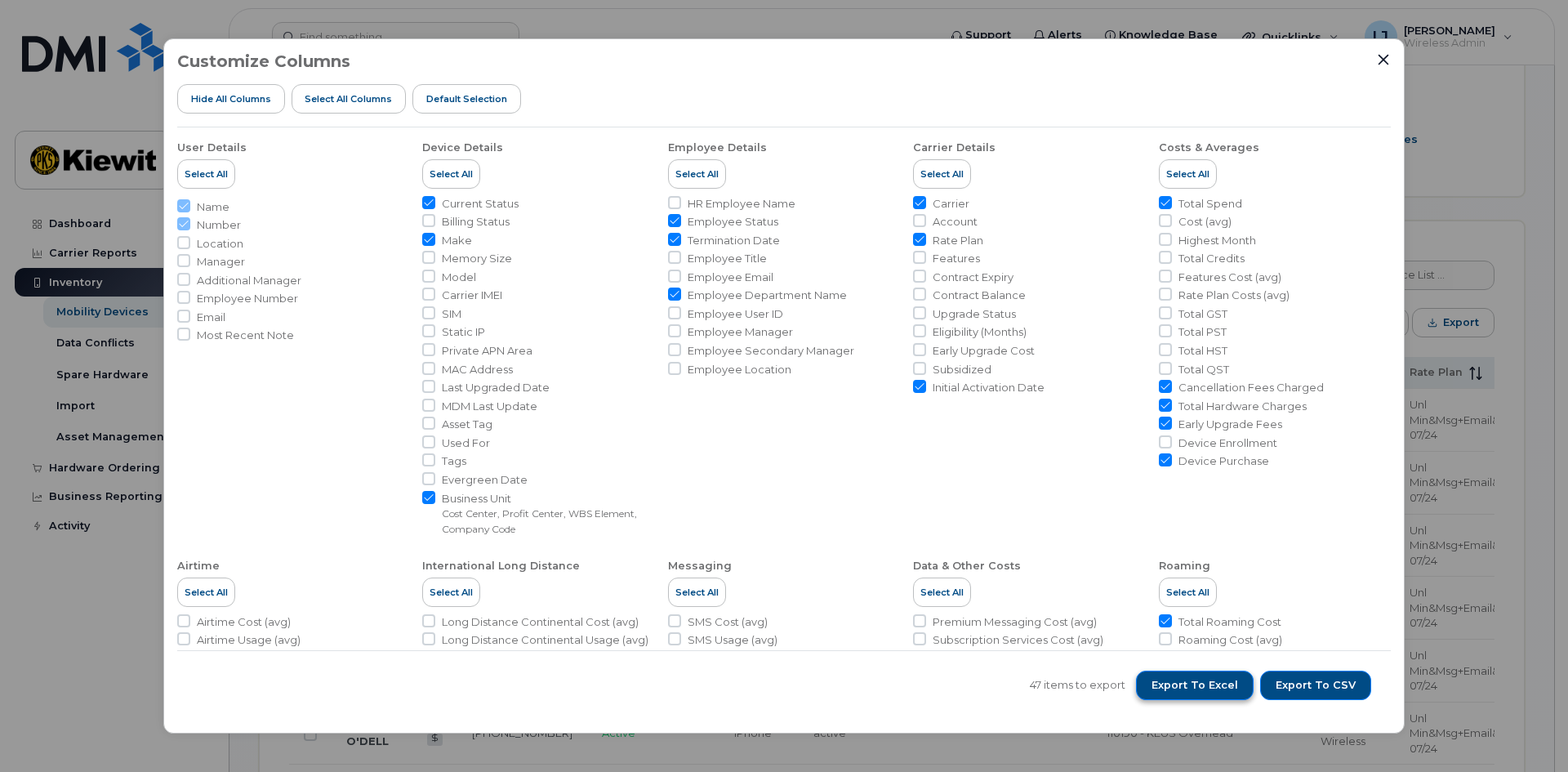
click at [1217, 687] on span "Export to Excel" at bounding box center [1195, 686] width 86 height 15
click at [1187, 692] on span "Export to Excel" at bounding box center [1195, 686] width 86 height 15
click at [1381, 57] on icon "Close" at bounding box center [1384, 60] width 11 height 11
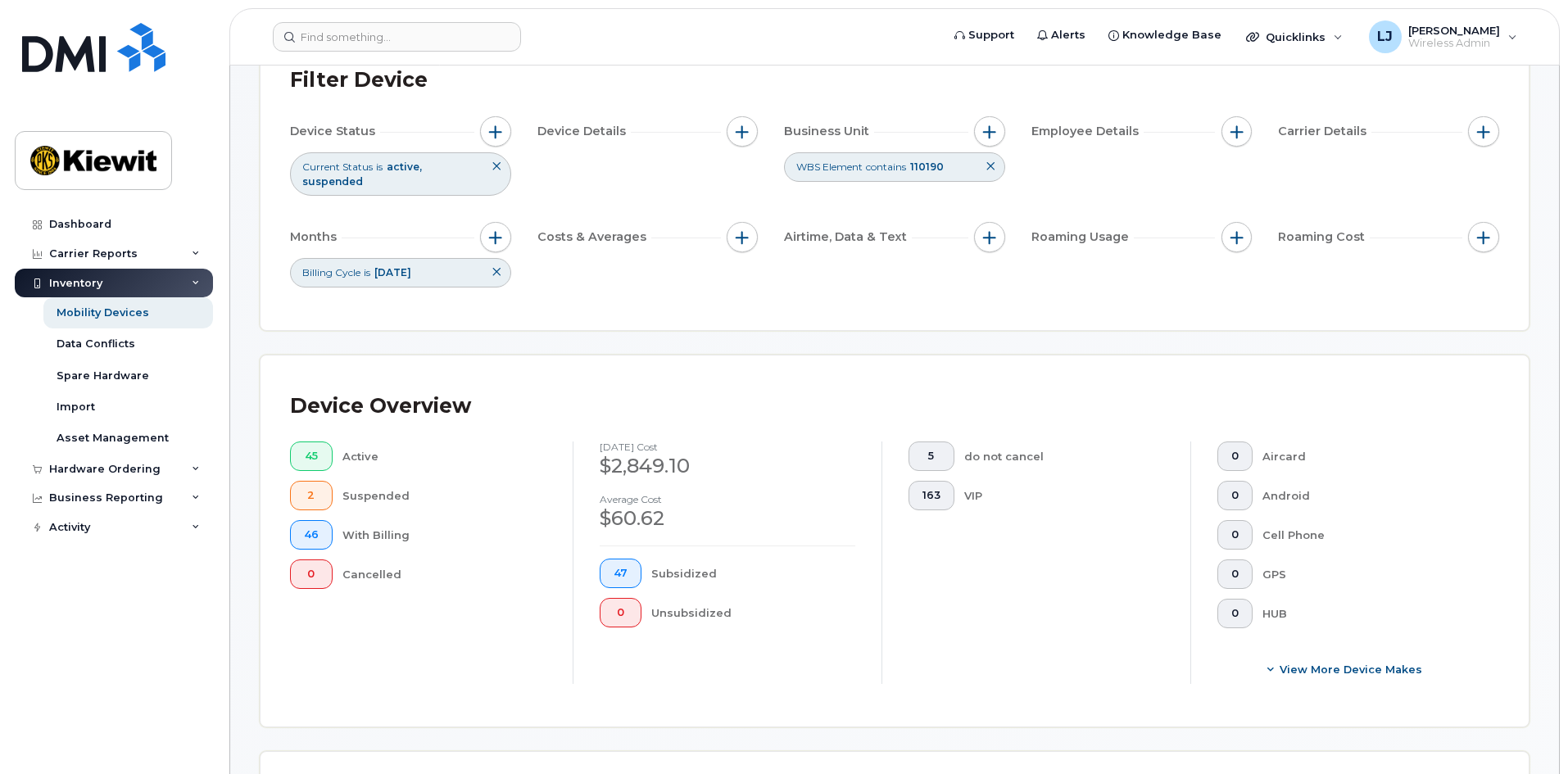
scroll to position [0, 0]
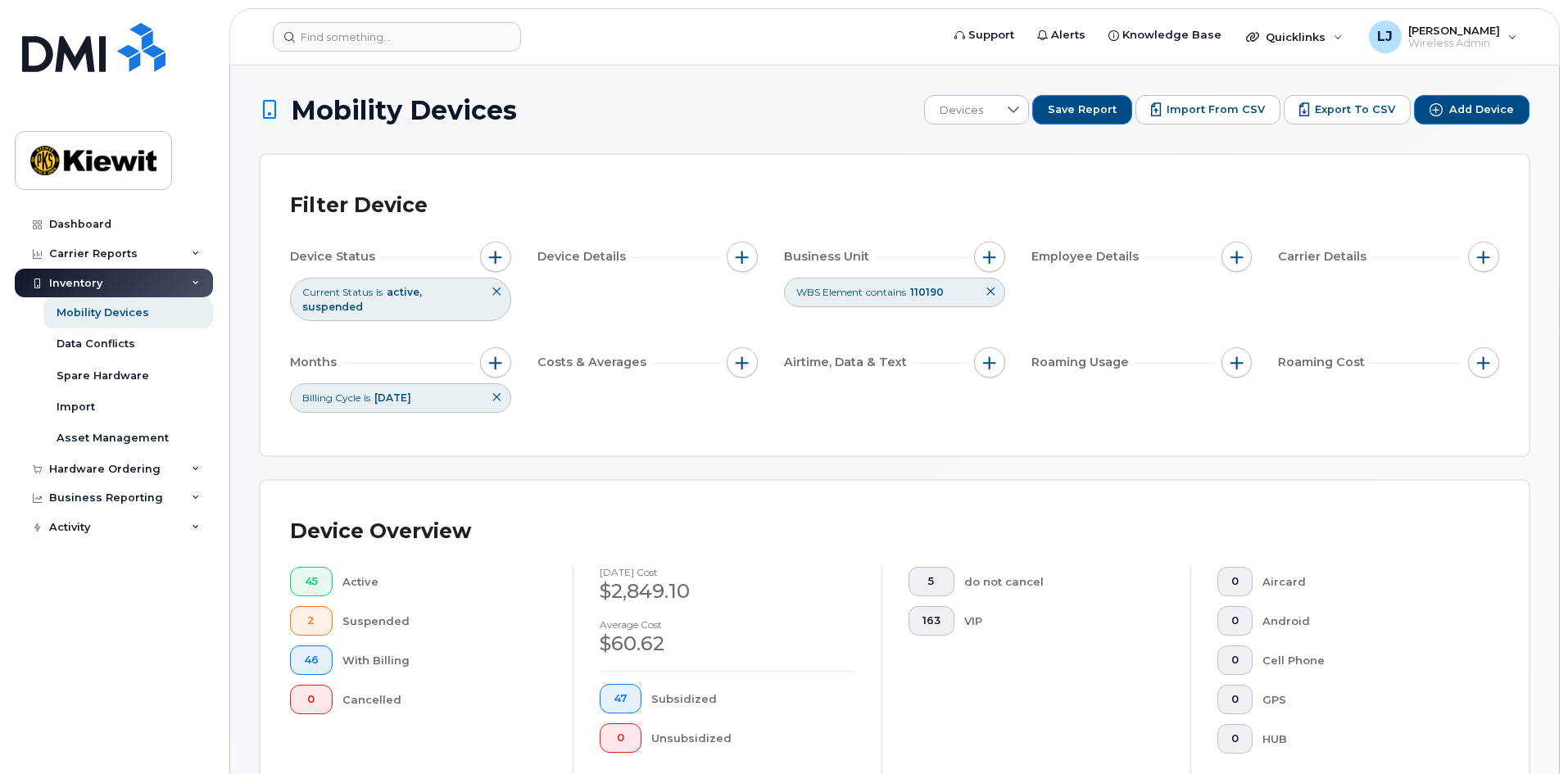
click at [987, 288] on icon at bounding box center [991, 292] width 10 height 10
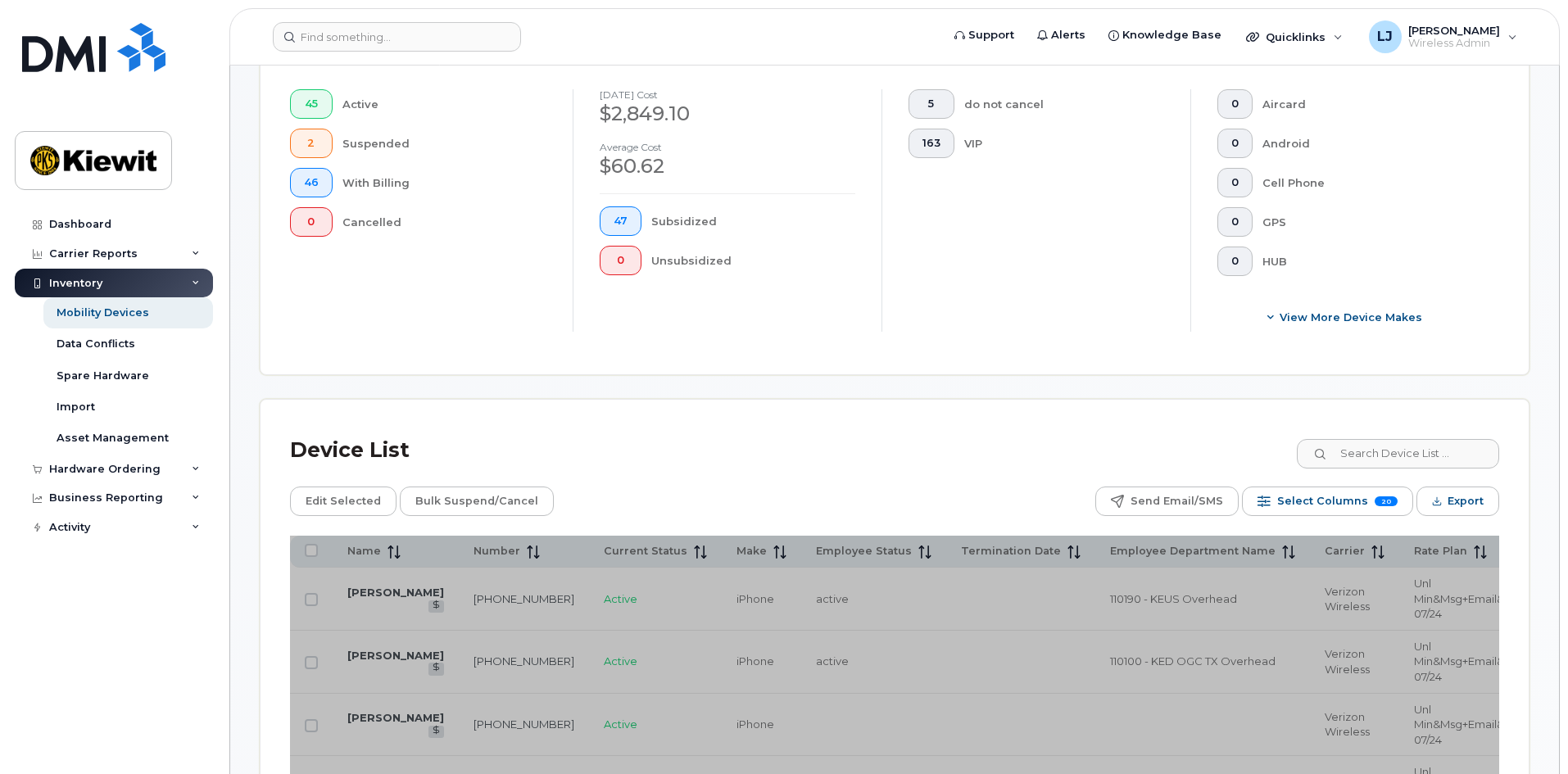
scroll to position [574, 0]
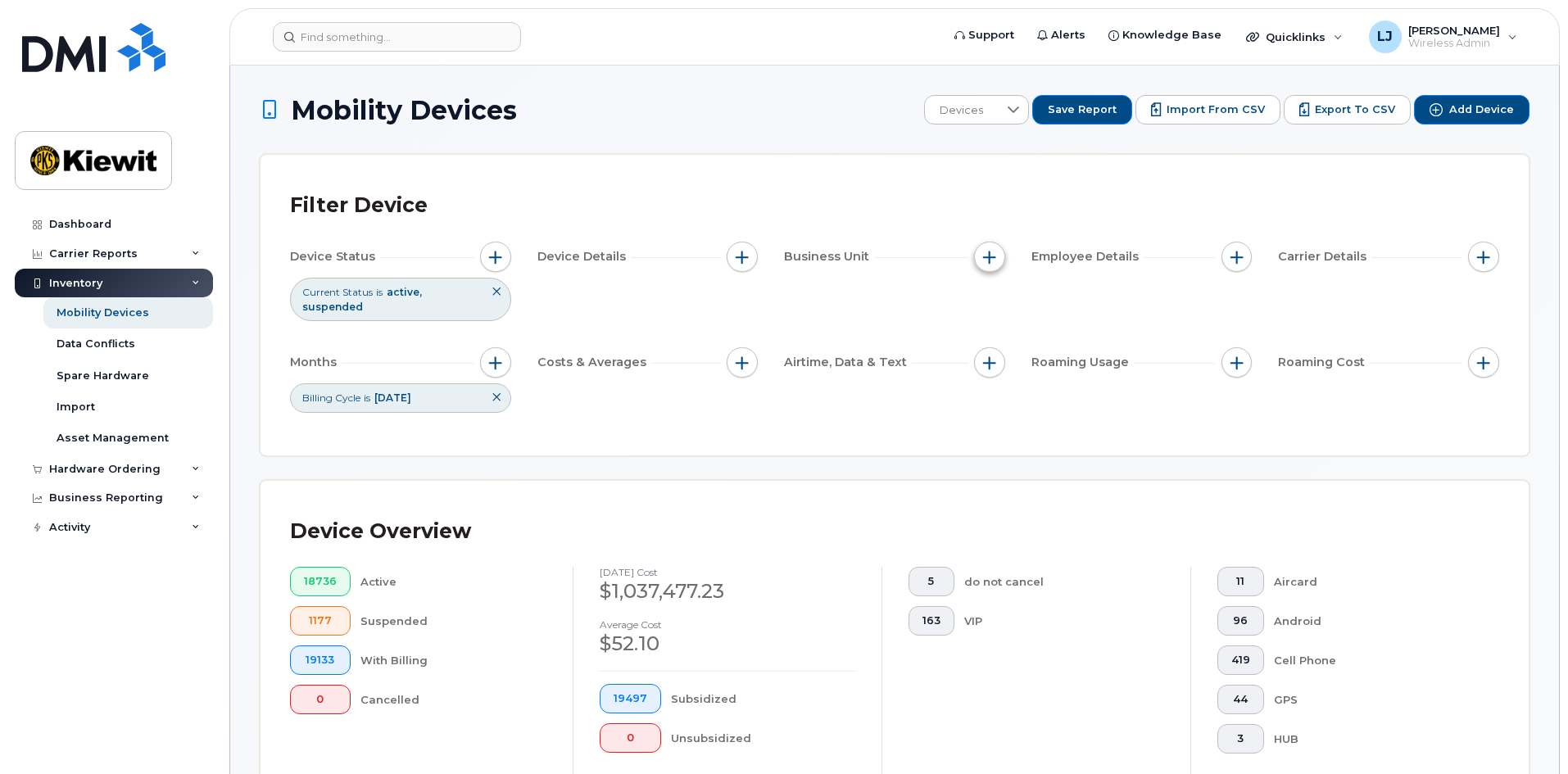
click at [979, 255] on button "button" at bounding box center [990, 257] width 31 height 31
click at [998, 387] on input "WBS Element" at bounding box center [994, 384] width 13 height 13
checkbox input "true"
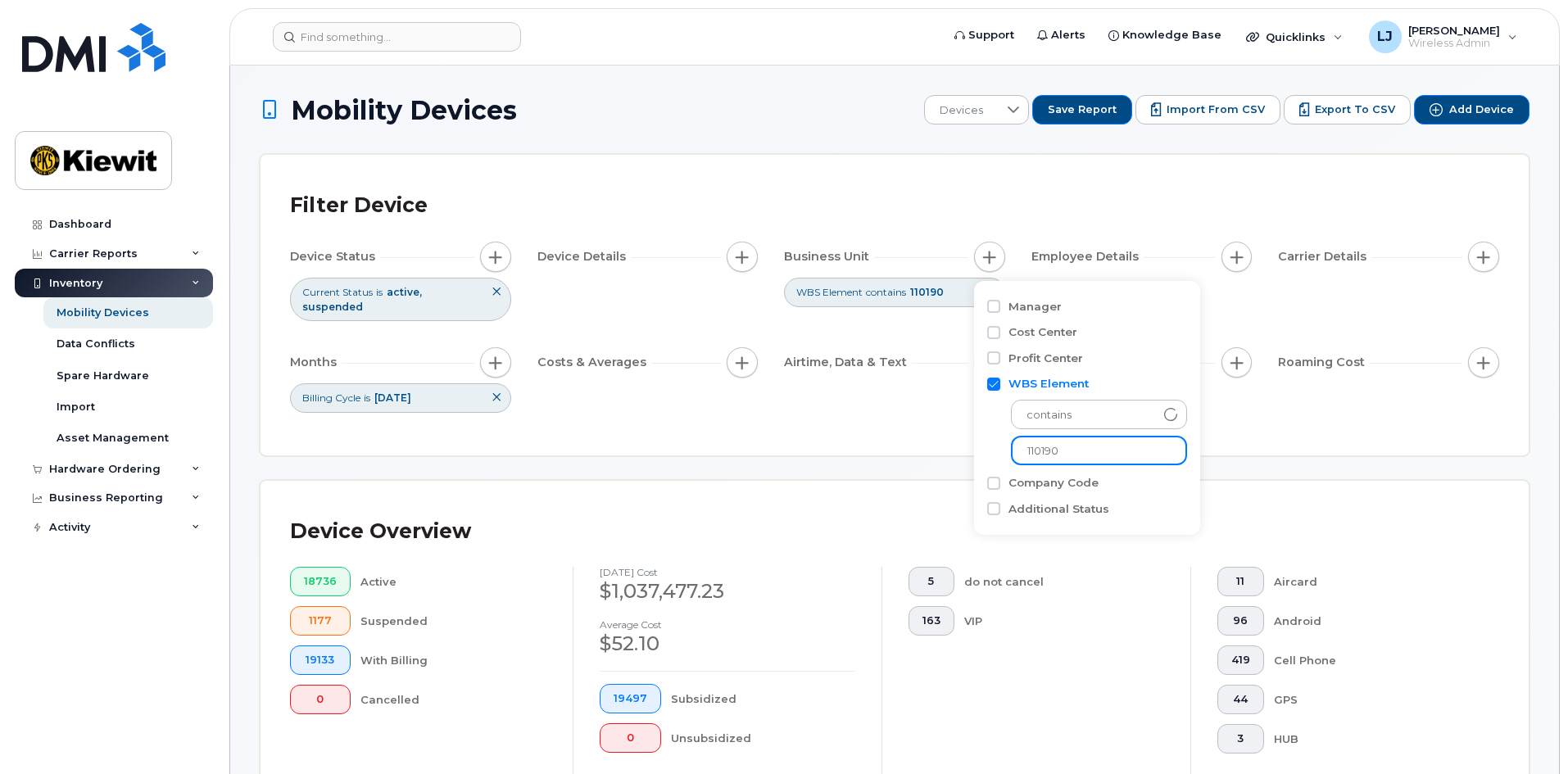
click at [1084, 450] on input "110190" at bounding box center [1100, 451] width 176 height 30
type input "110308"
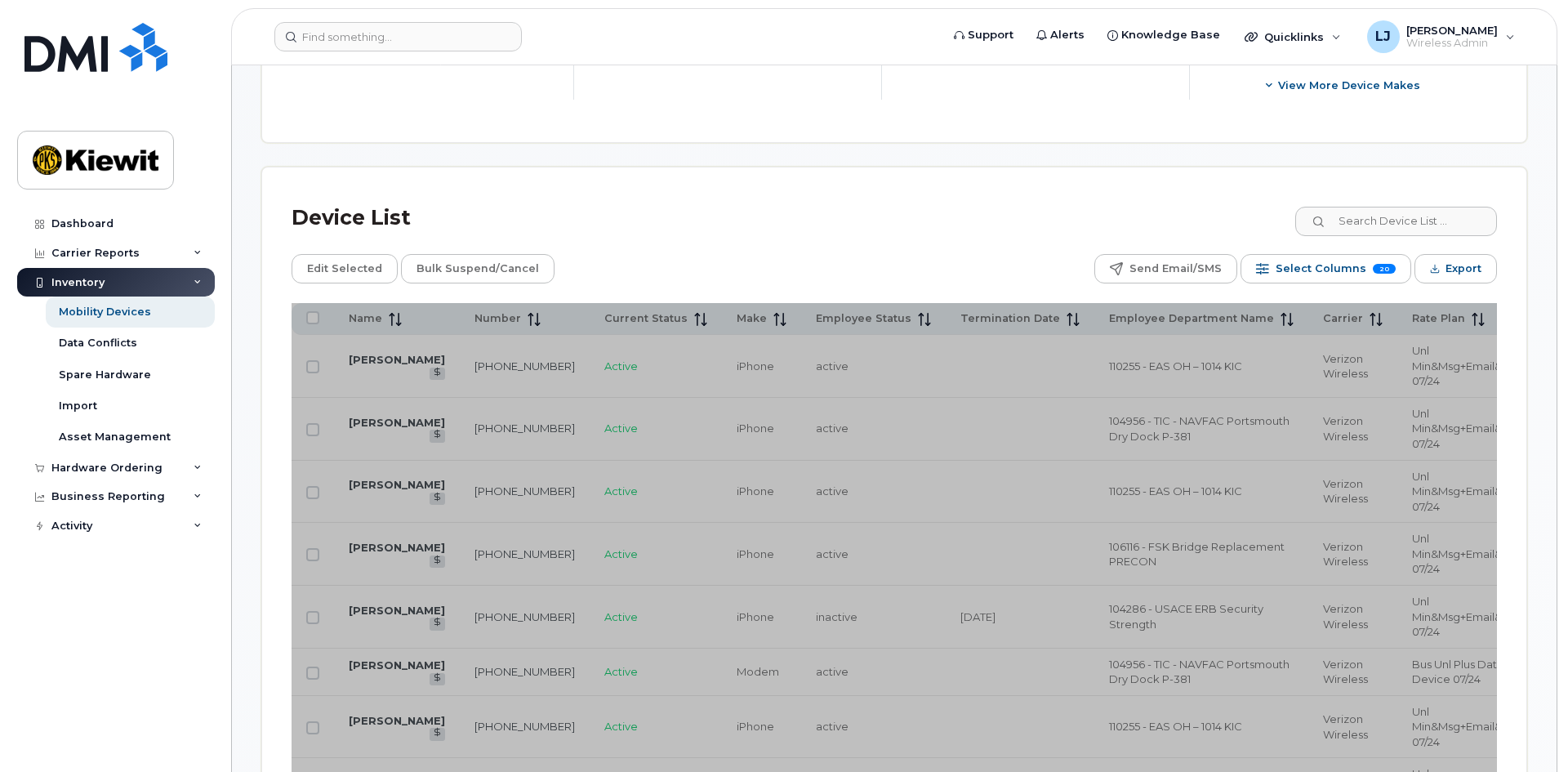
scroll to position [736, 0]
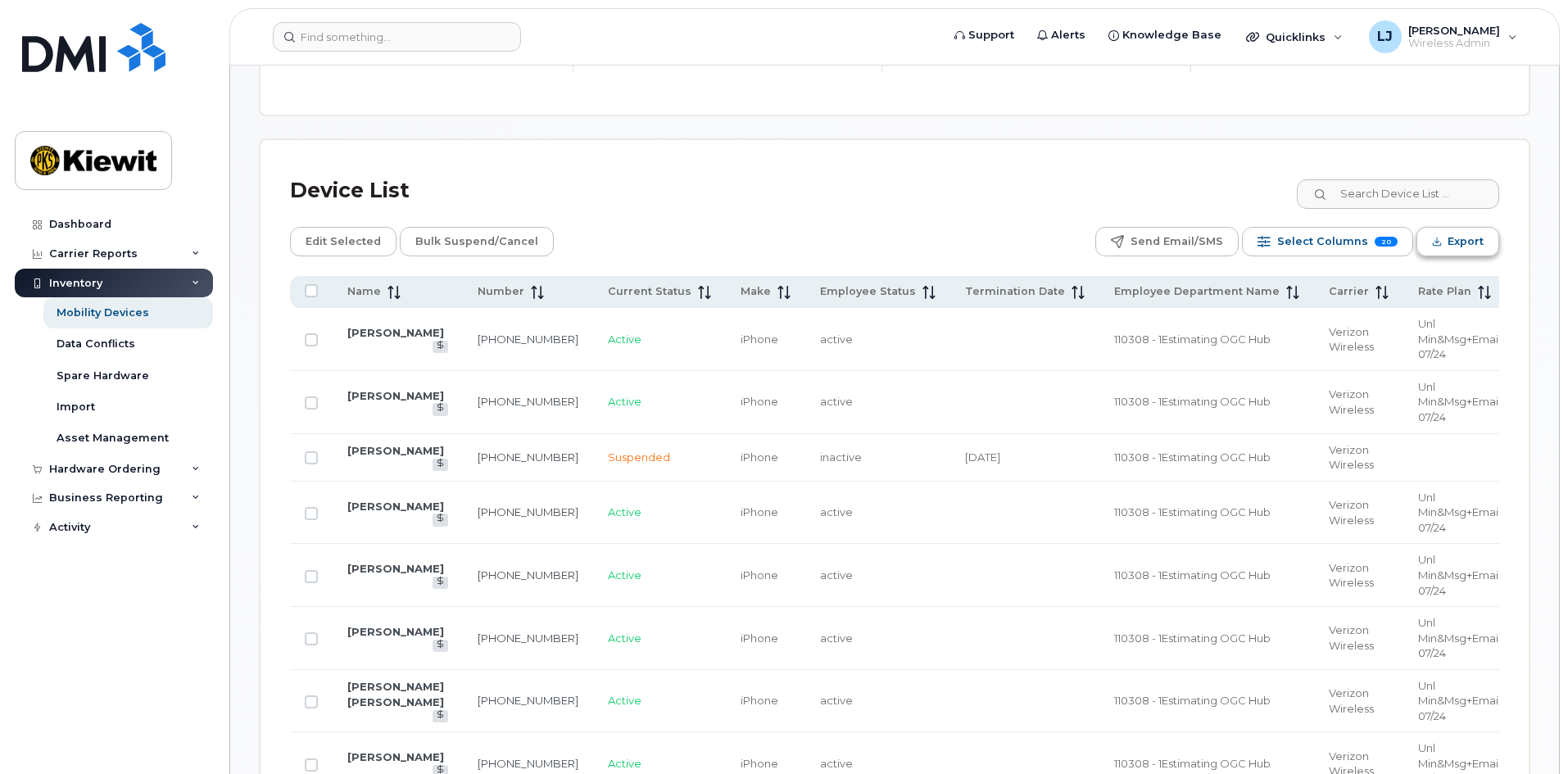
click at [1477, 229] on span "Export" at bounding box center [1466, 242] width 36 height 25
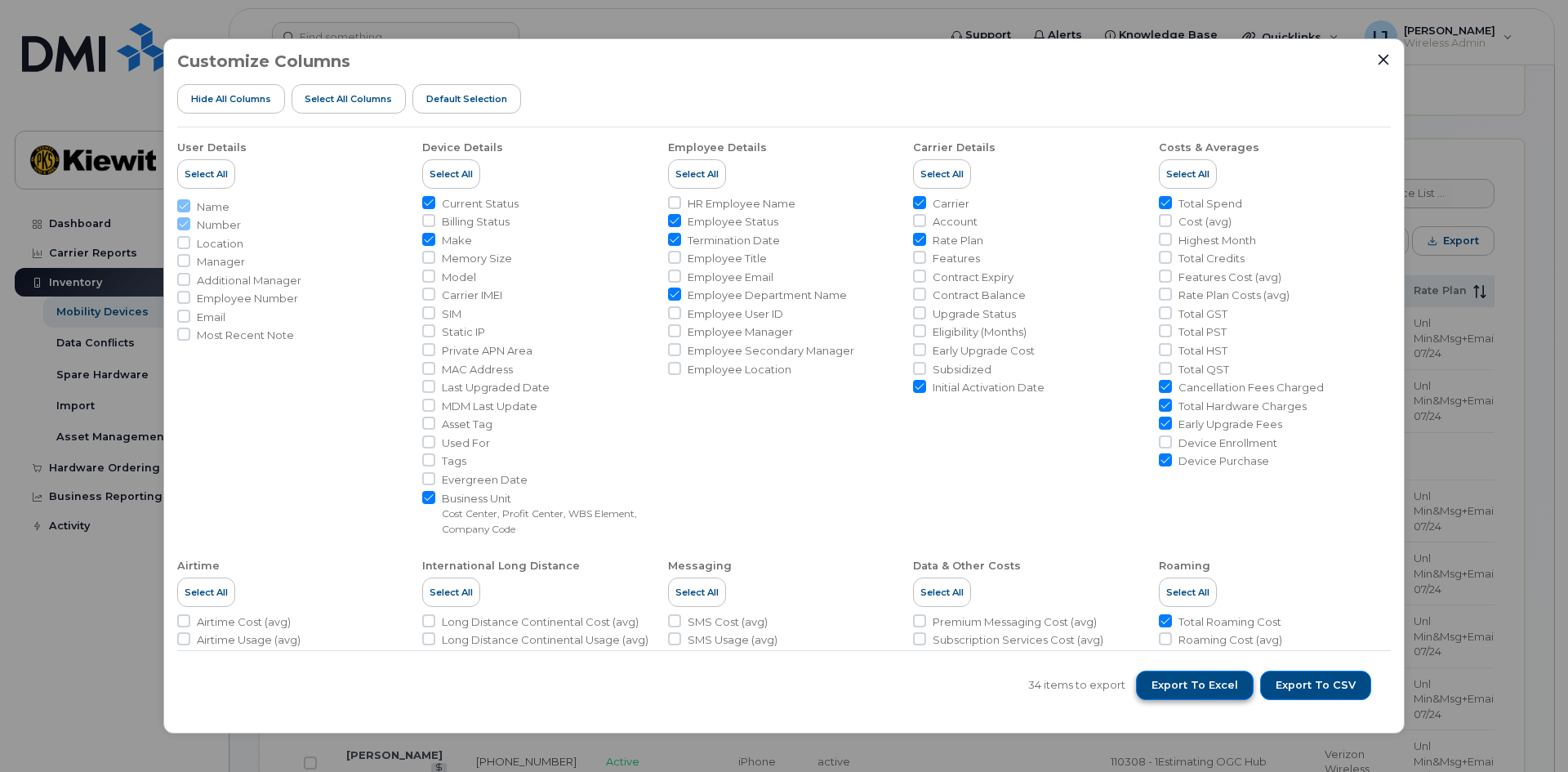
click at [1226, 686] on span "Export to Excel" at bounding box center [1195, 686] width 86 height 15
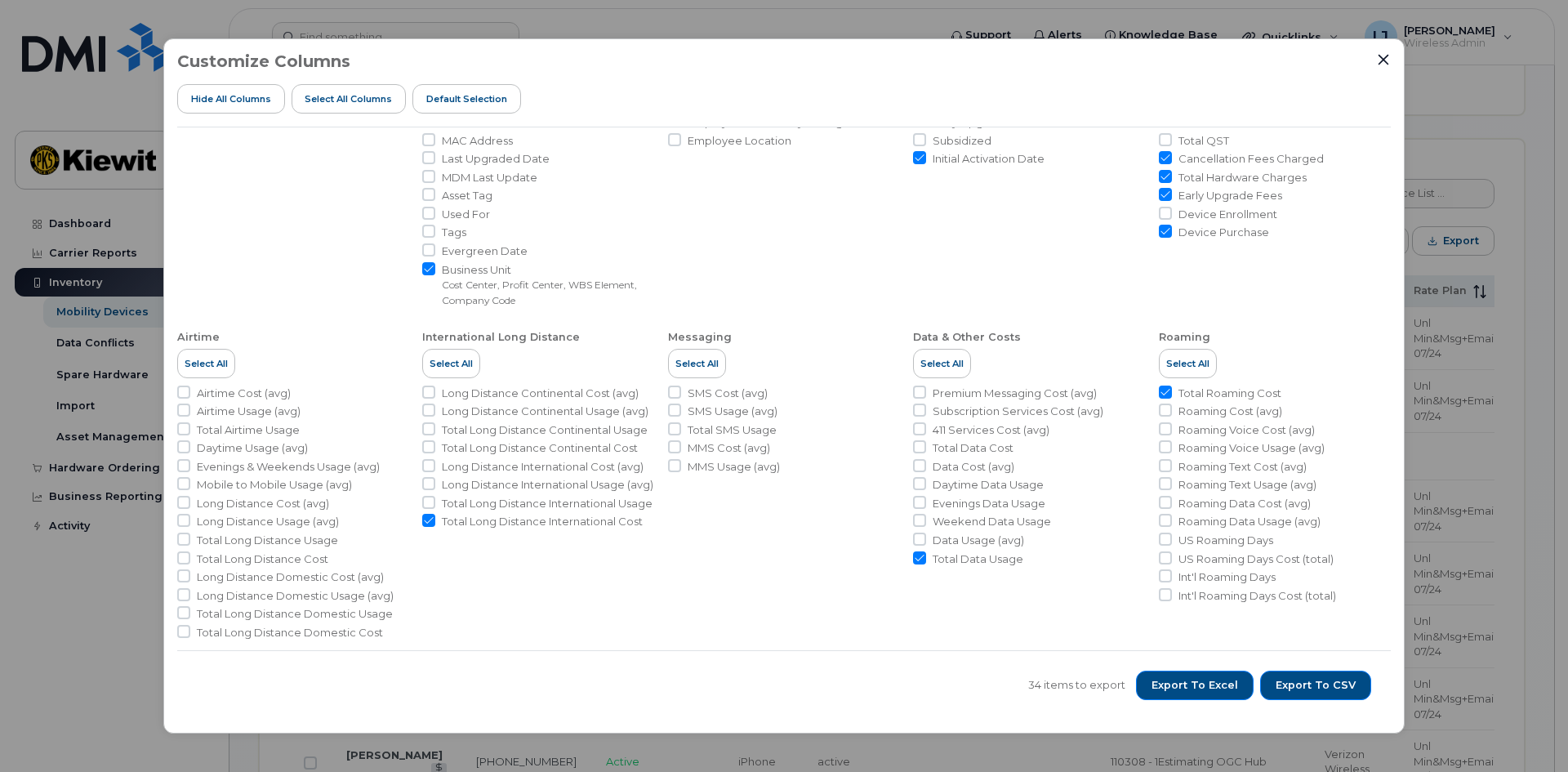
scroll to position [238, 0]
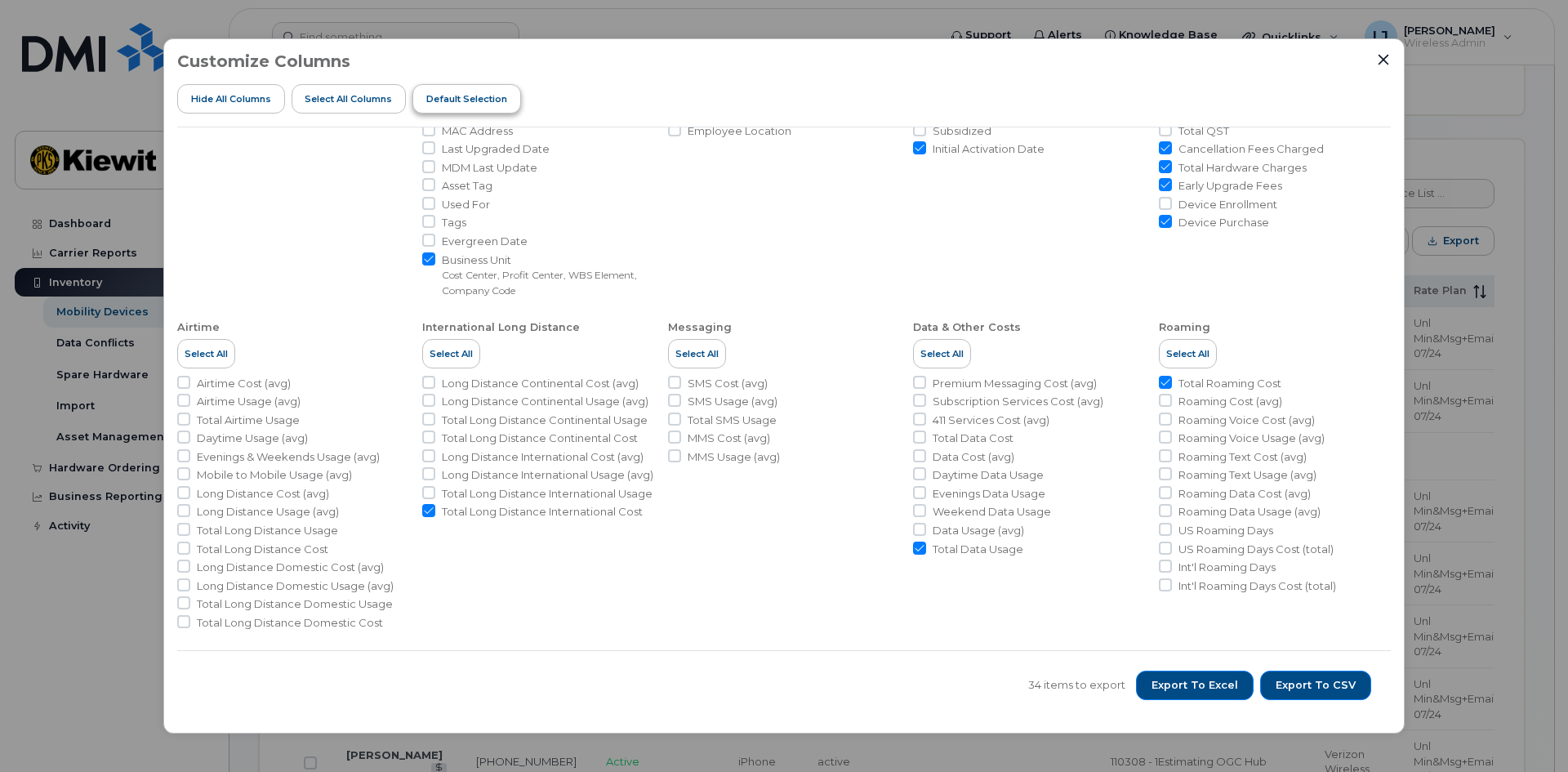
click at [485, 105] on span "Default Selection" at bounding box center [467, 99] width 81 height 13
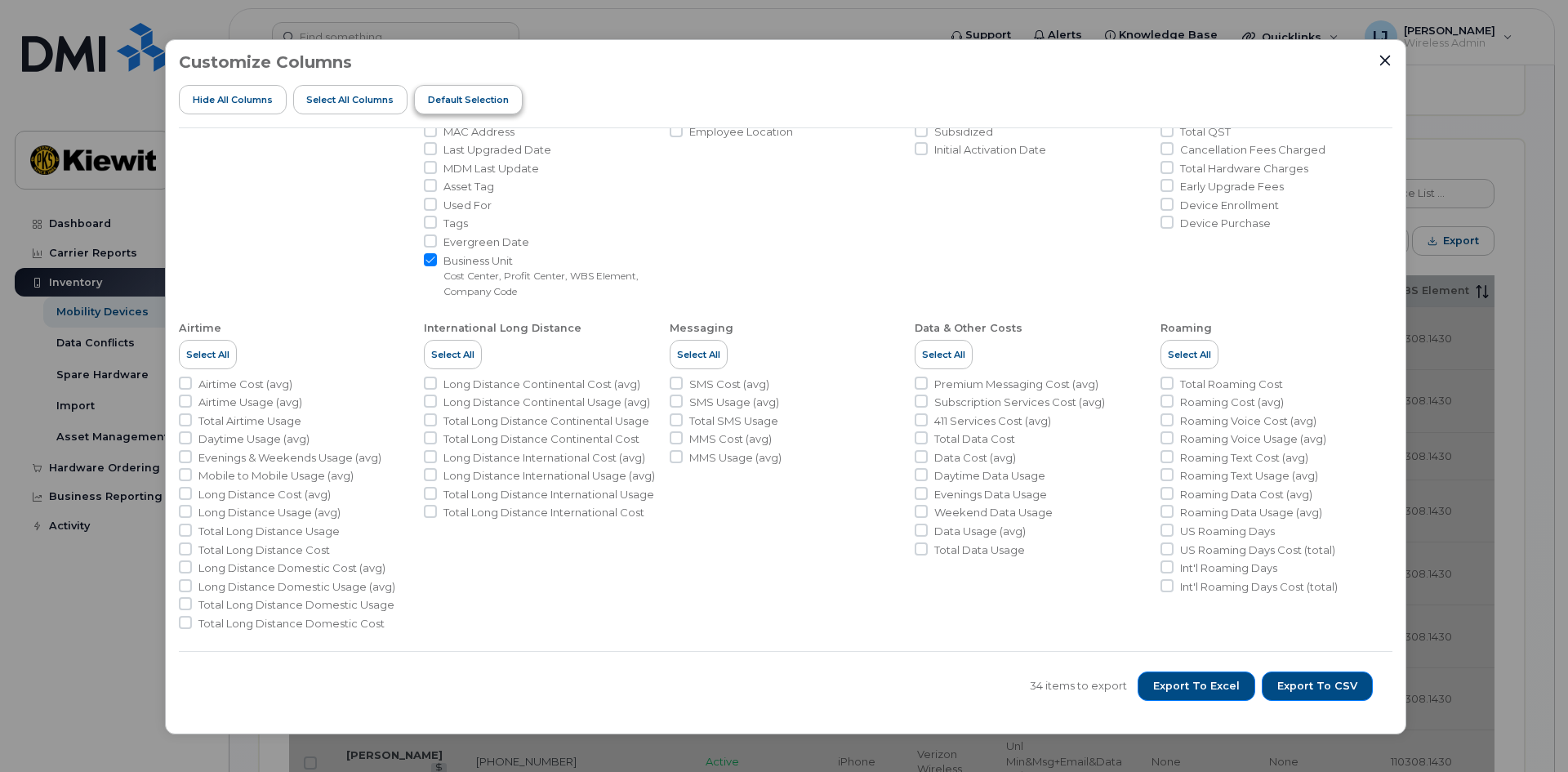
checkbox input "true"
checkbox input "false"
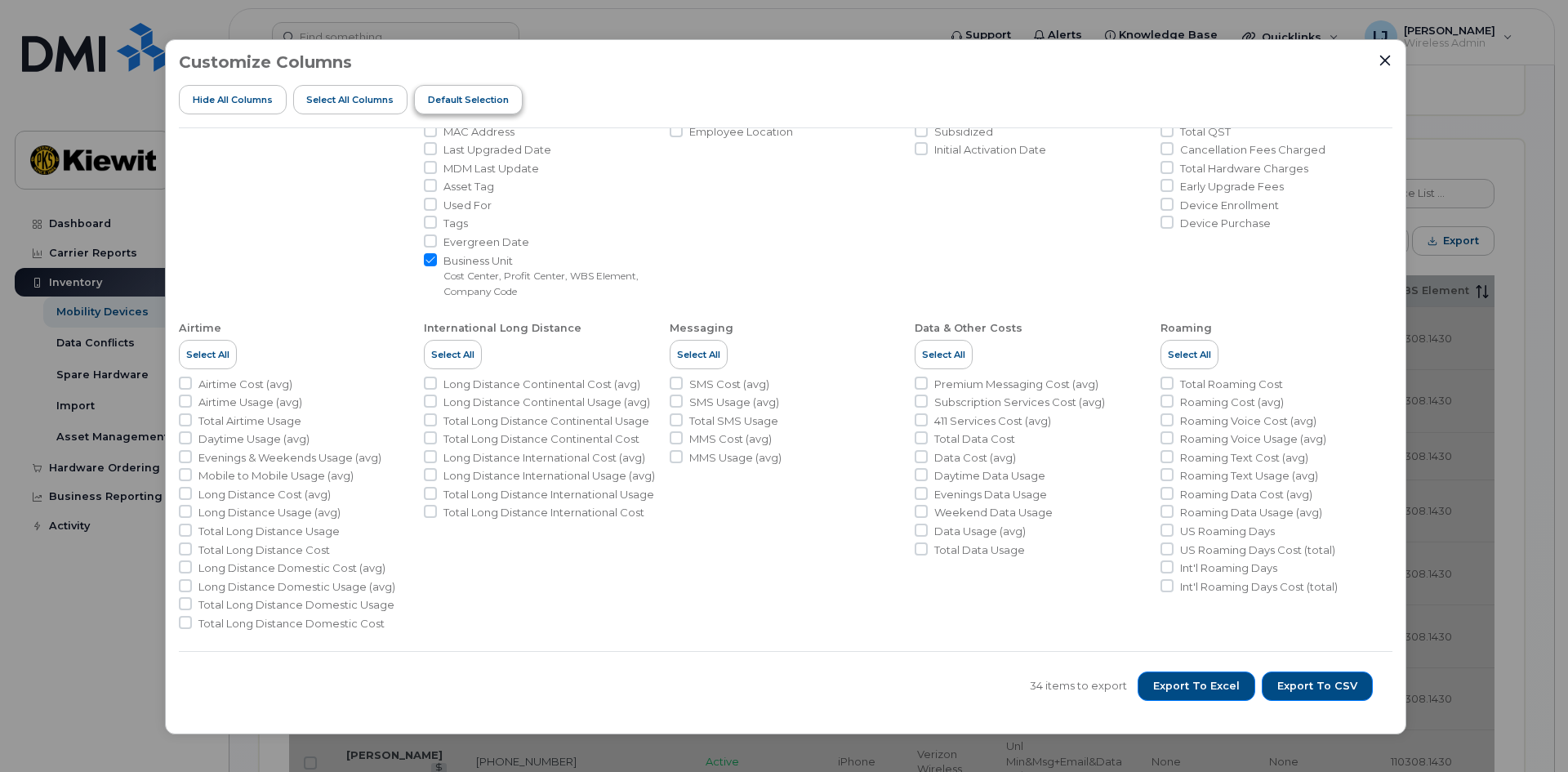
checkbox input "false"
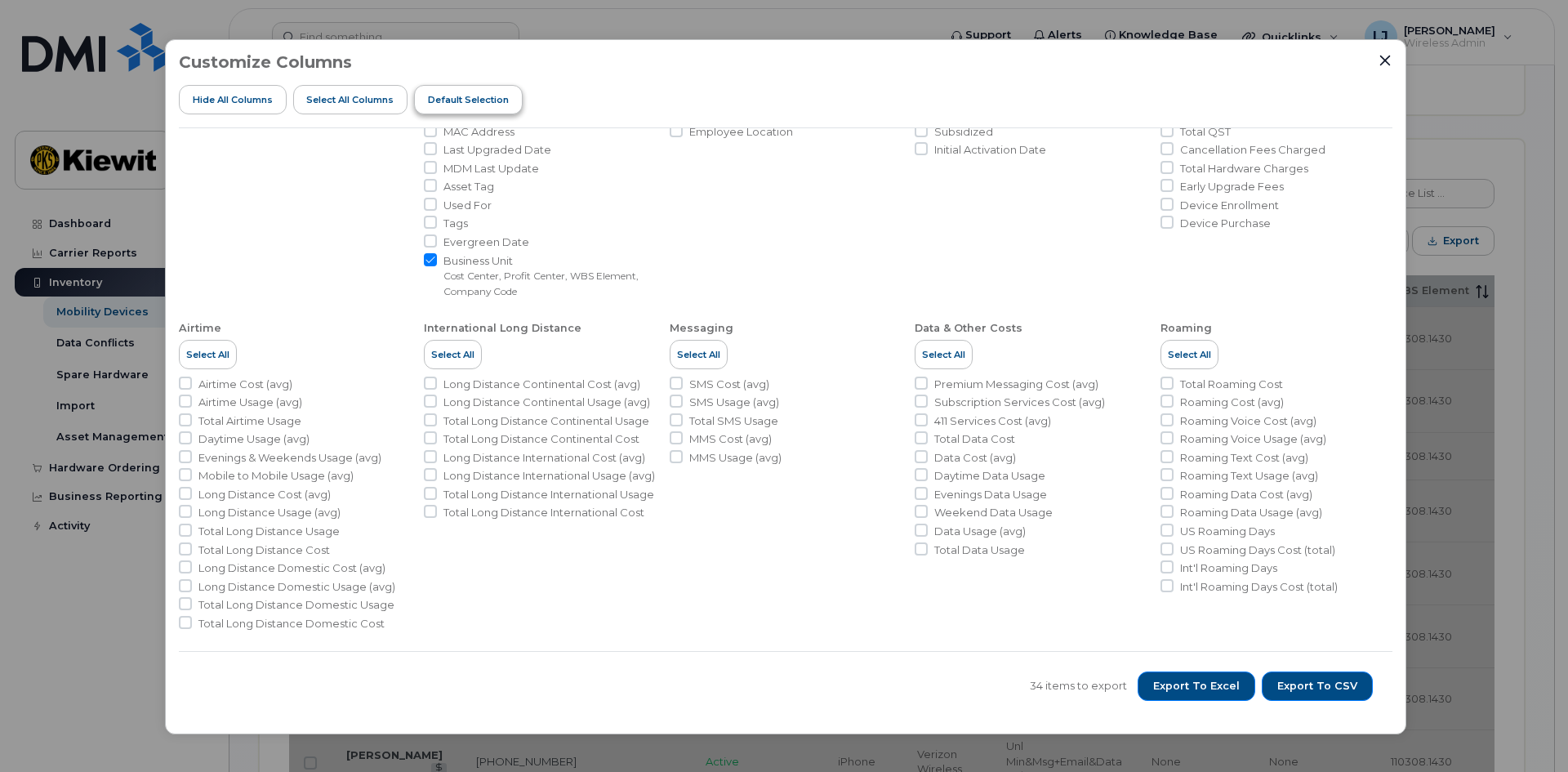
checkbox input "false"
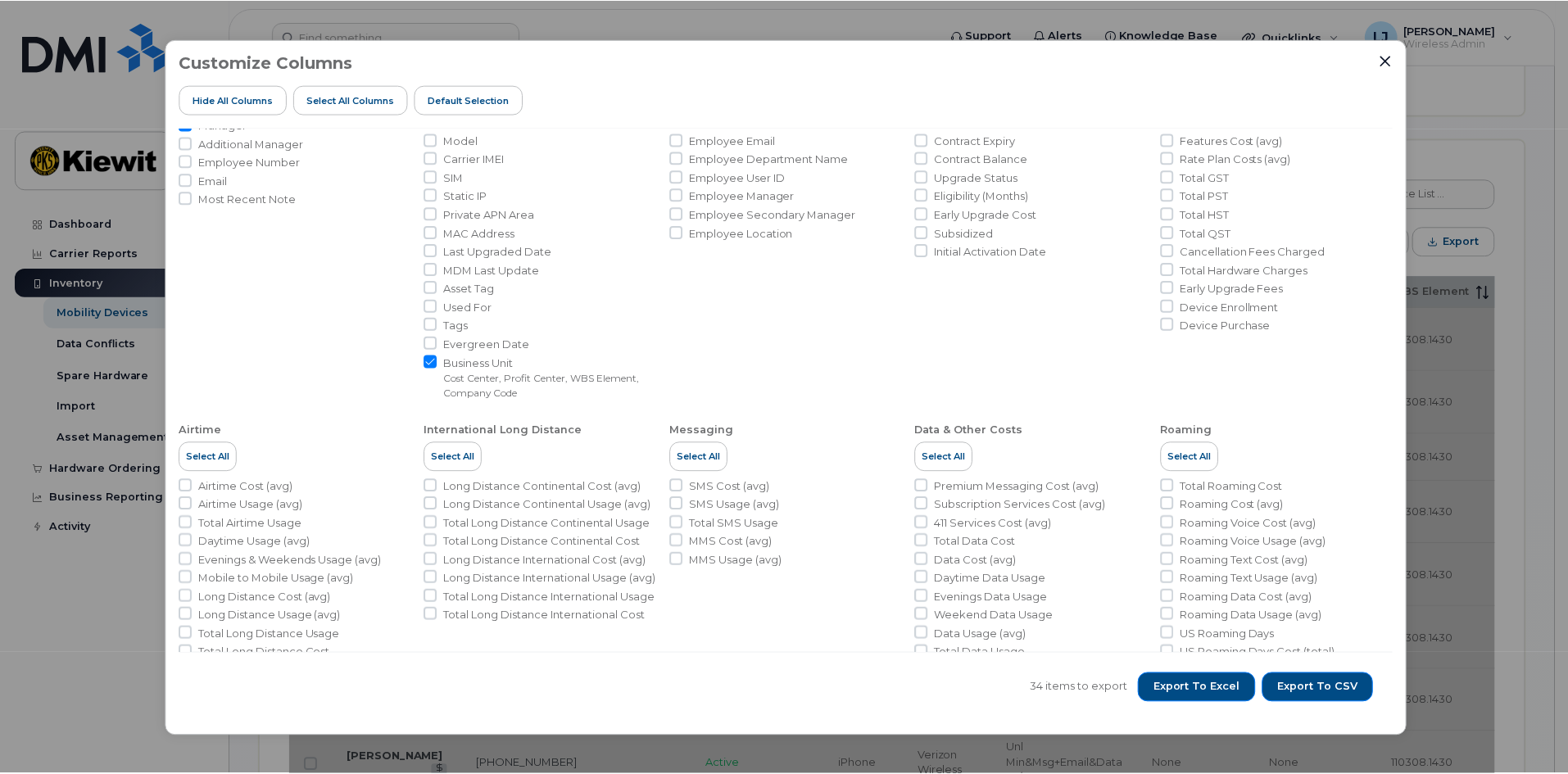
scroll to position [0, 0]
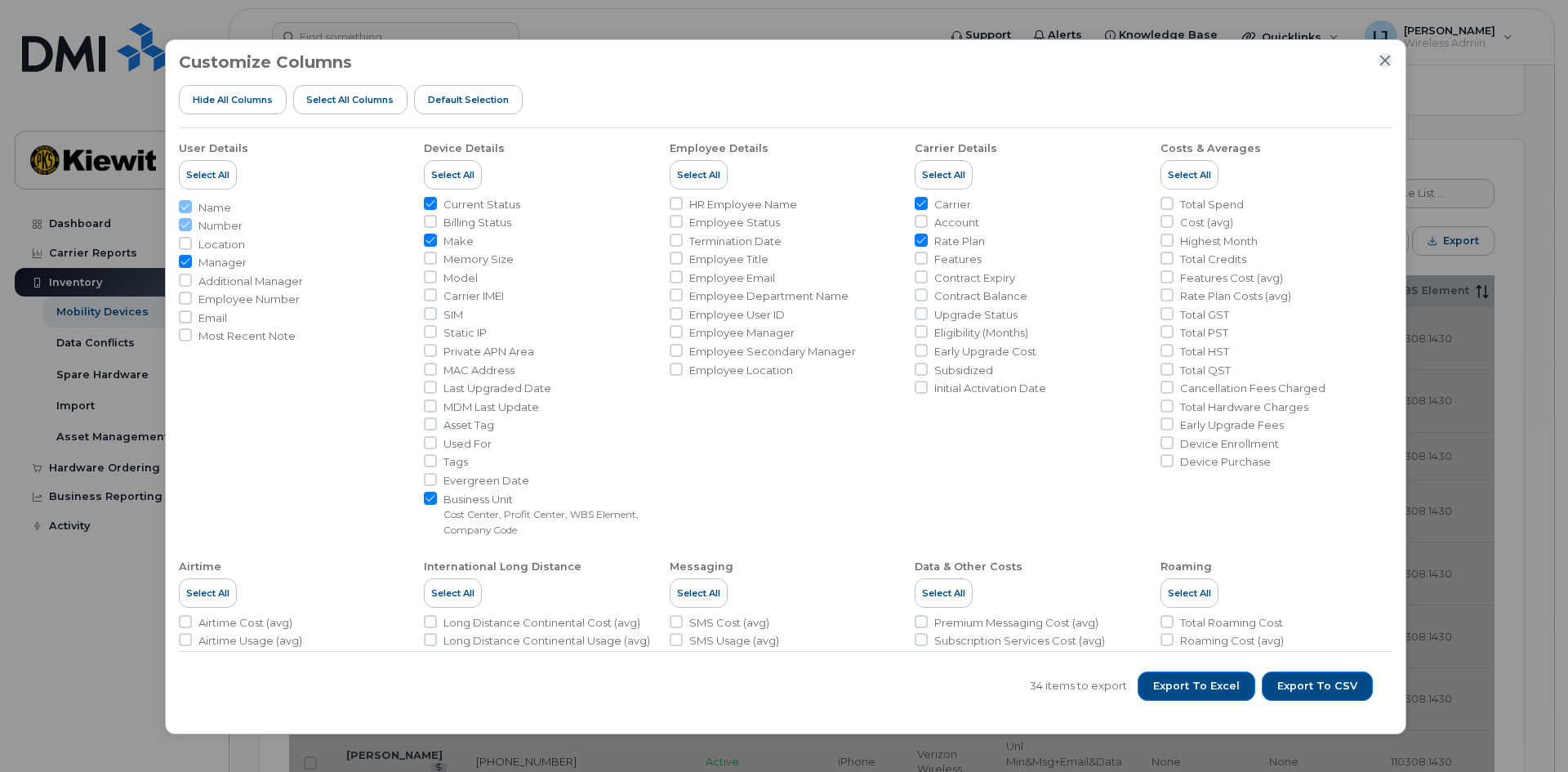
click at [1384, 57] on icon "Close" at bounding box center [1386, 61] width 13 height 13
